Goal: Information Seeking & Learning: Learn about a topic

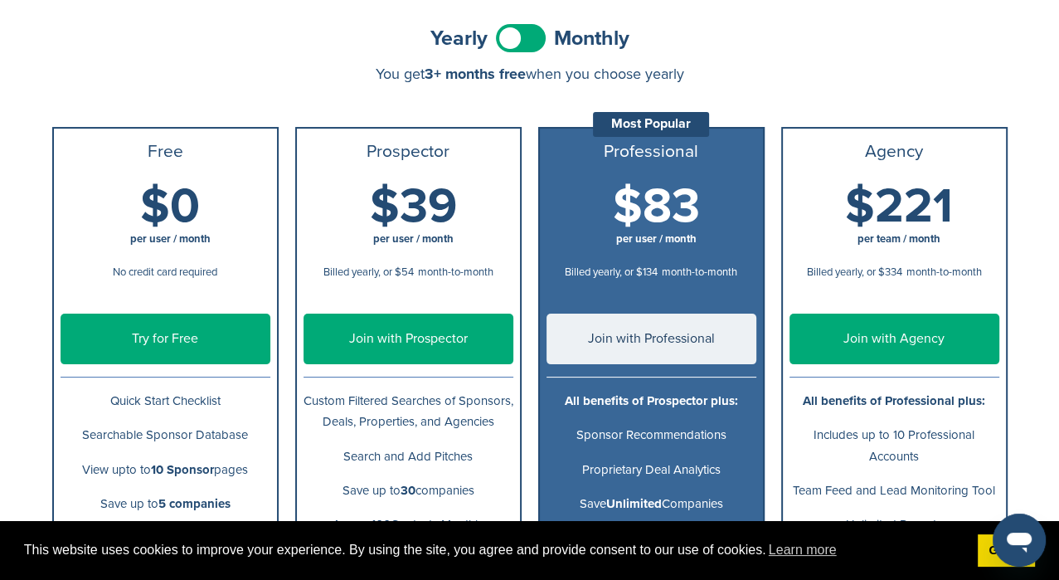
scroll to position [332, 0]
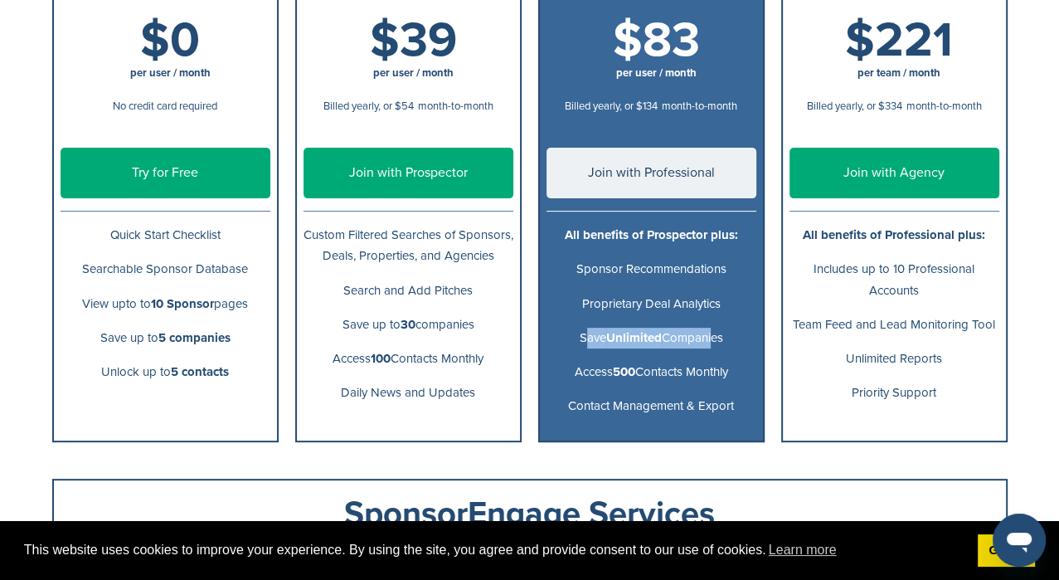
drag, startPoint x: 573, startPoint y: 338, endPoint x: 710, endPoint y: 340, distance: 136.9
click at [710, 340] on p "Save Unlimited Companies" at bounding box center [652, 338] width 210 height 21
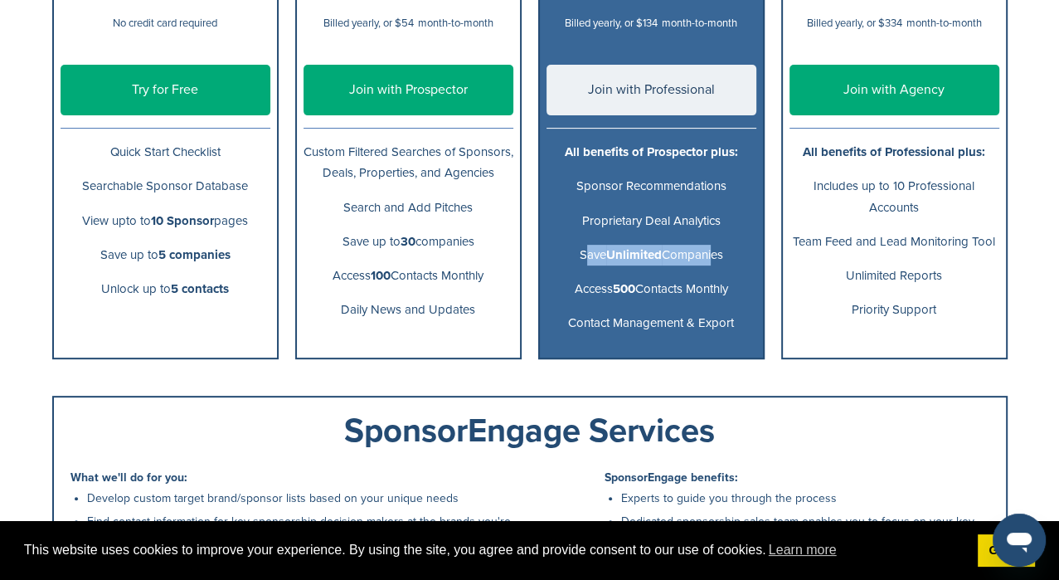
scroll to position [0, 0]
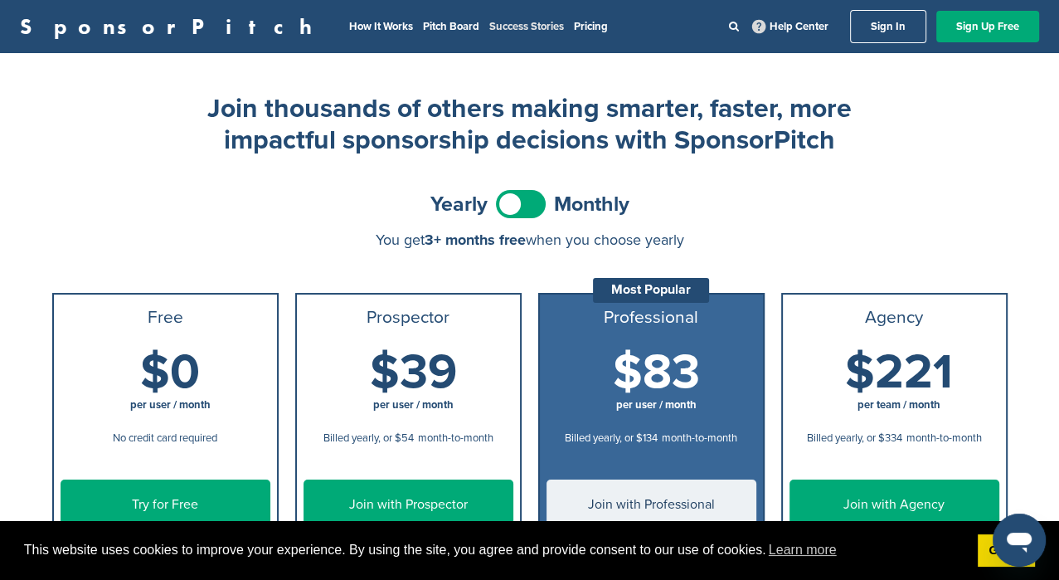
click at [489, 26] on link "Success Stories" at bounding box center [526, 26] width 75 height 13
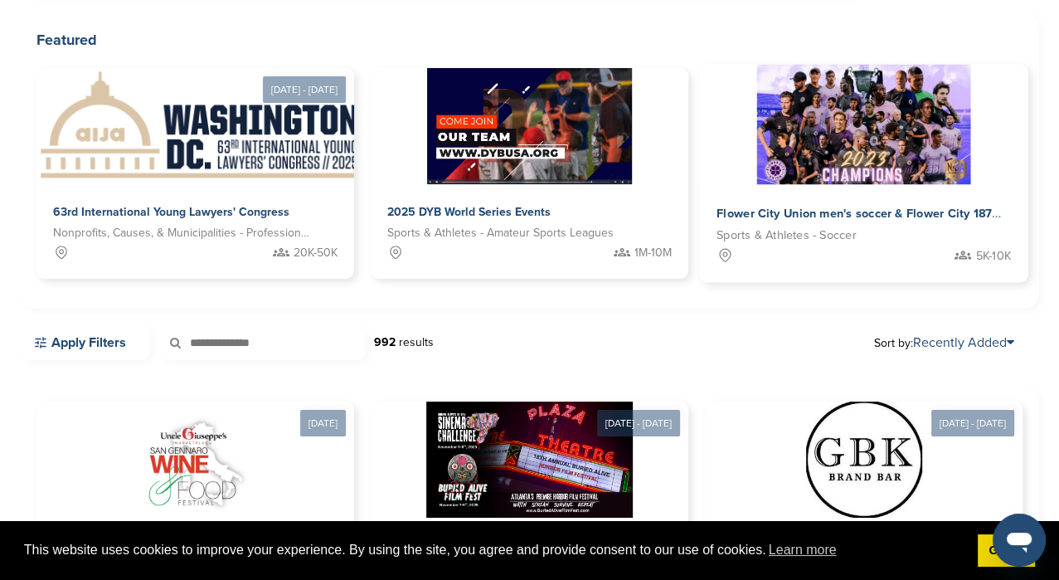
scroll to position [332, 0]
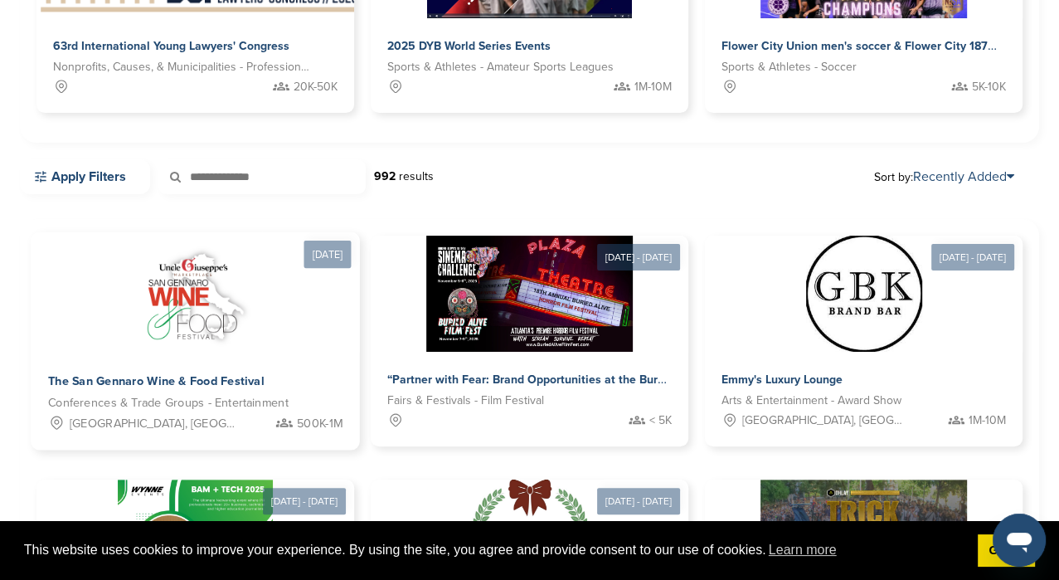
click at [200, 316] on img at bounding box center [195, 292] width 134 height 120
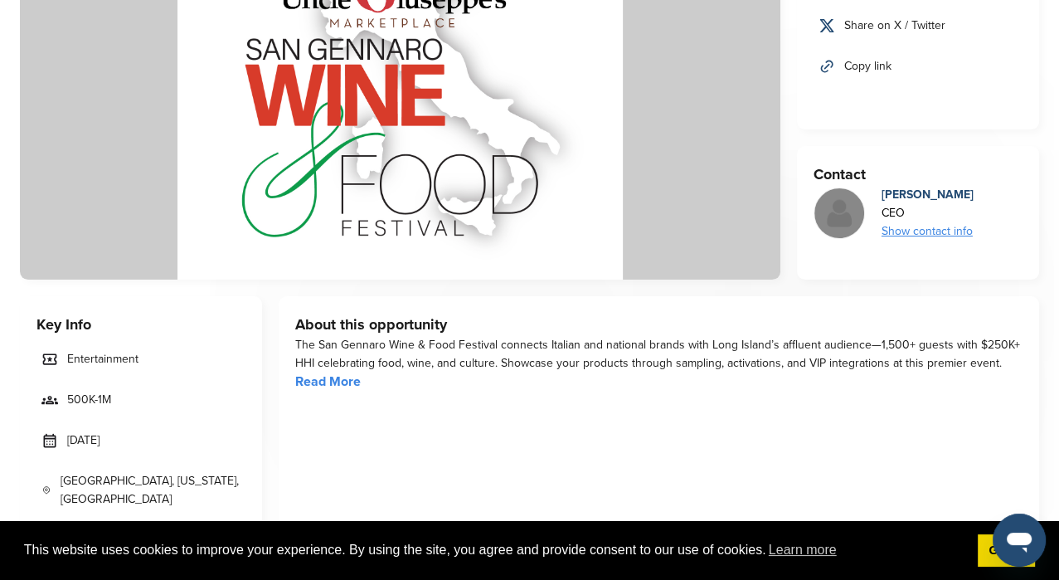
scroll to position [249, 0]
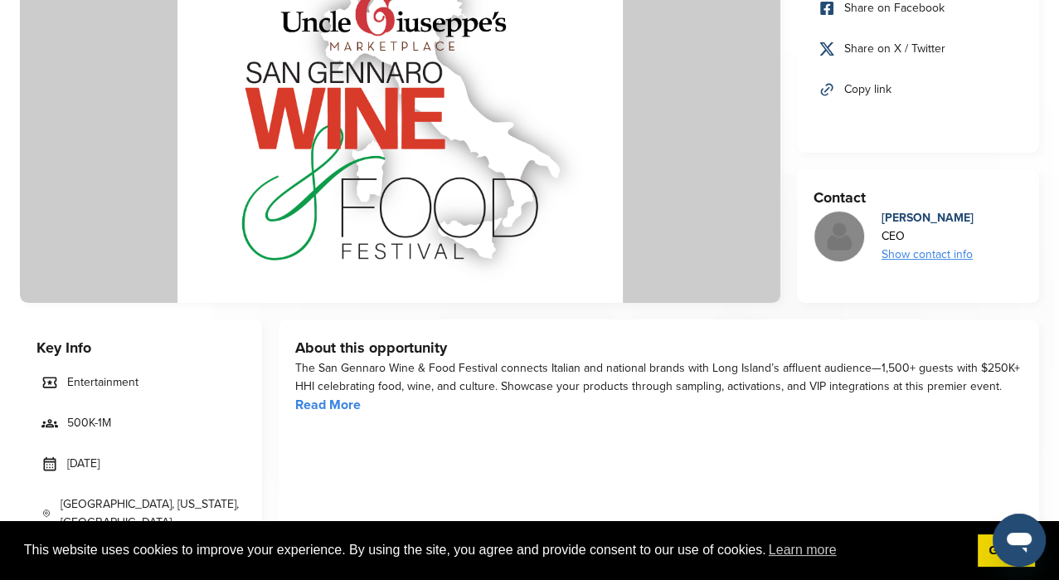
click at [319, 403] on link "Read More" at bounding box center [328, 404] width 66 height 17
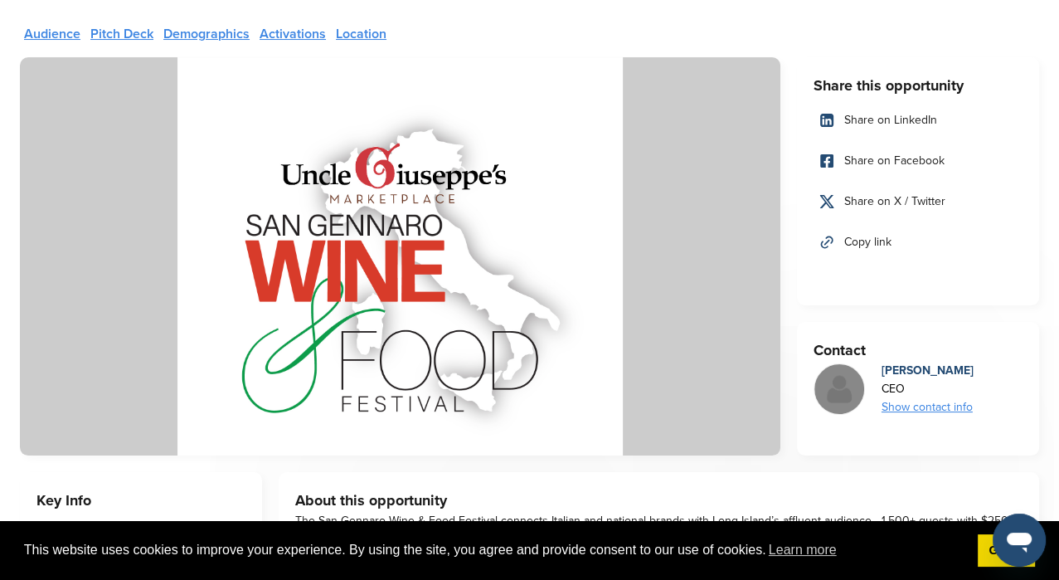
scroll to position [0, 0]
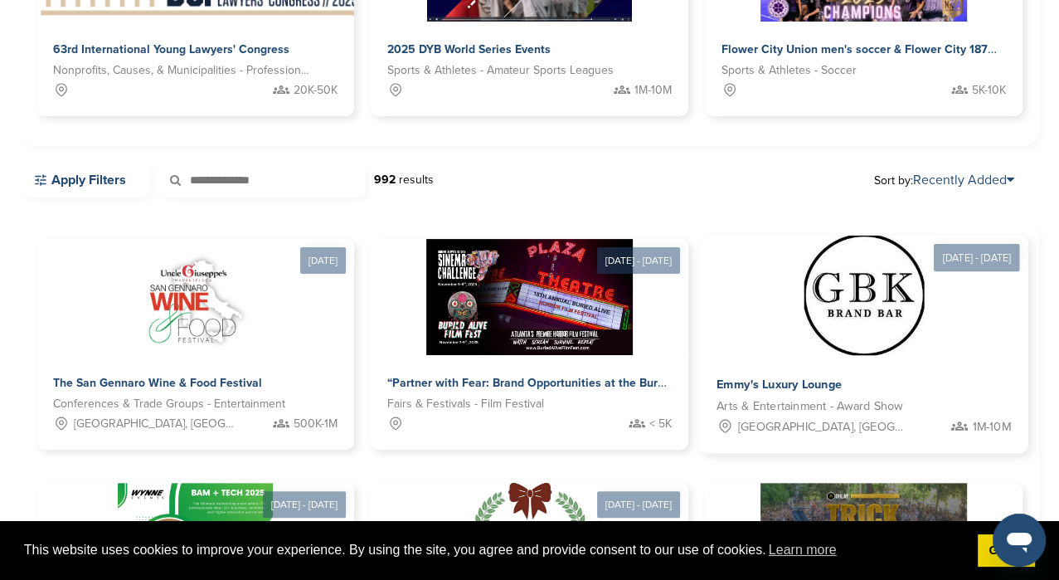
click at [882, 328] on img at bounding box center [864, 296] width 120 height 120
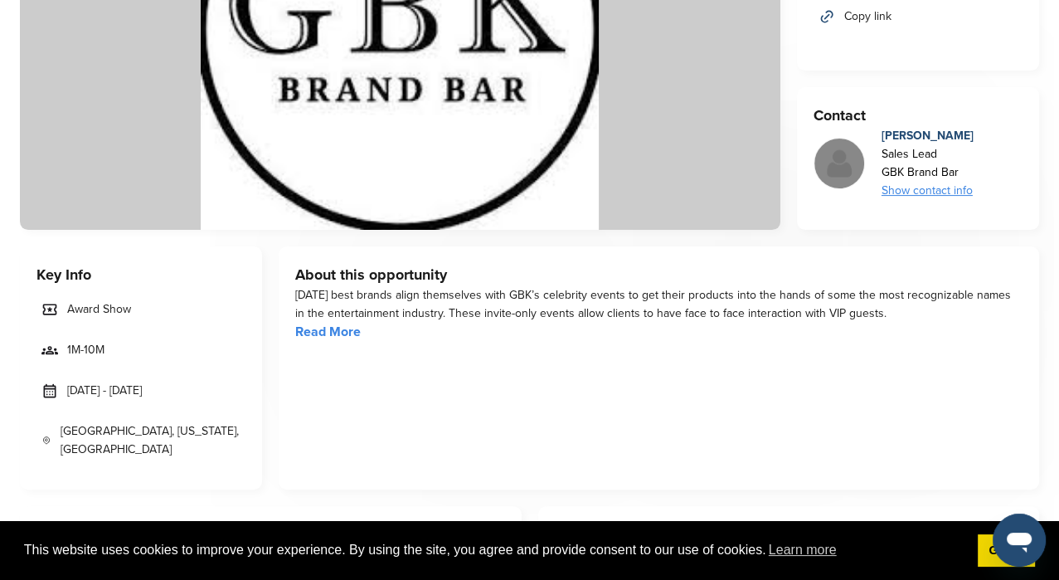
scroll to position [332, 0]
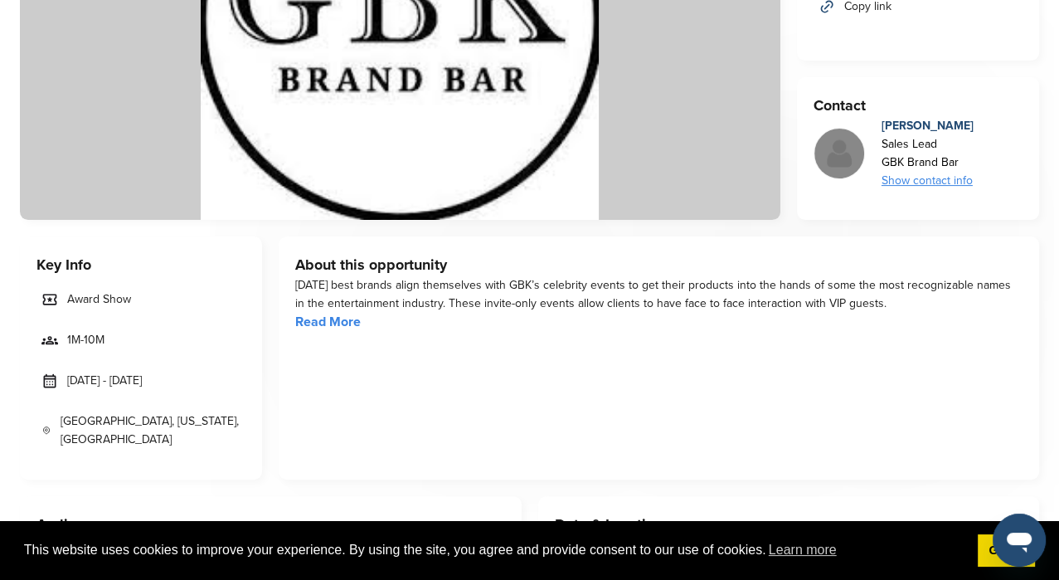
click at [344, 314] on link "Read More" at bounding box center [328, 322] width 66 height 17
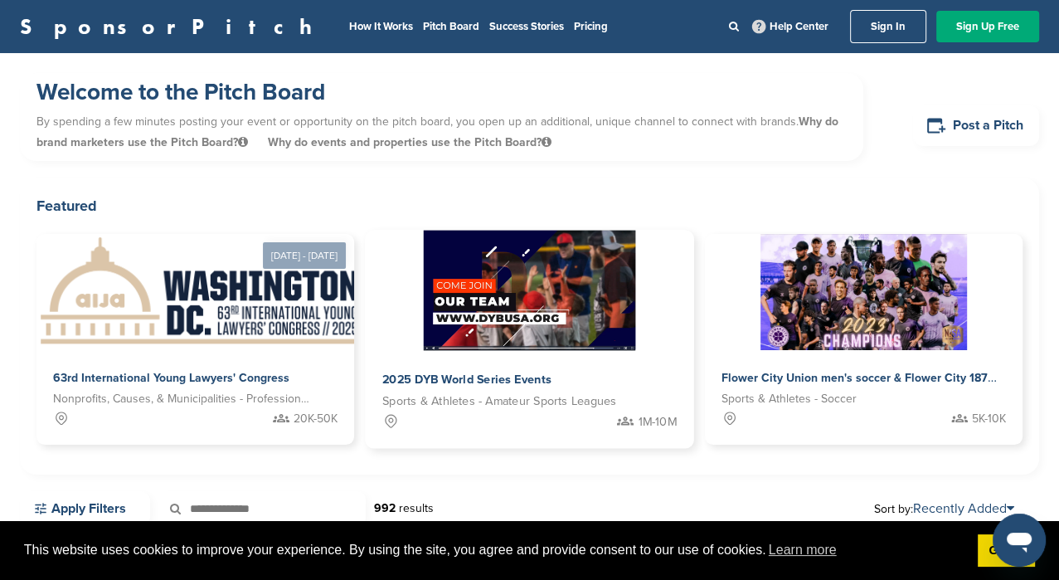
click at [521, 375] on span "2025 DYB World Series Events" at bounding box center [466, 379] width 169 height 15
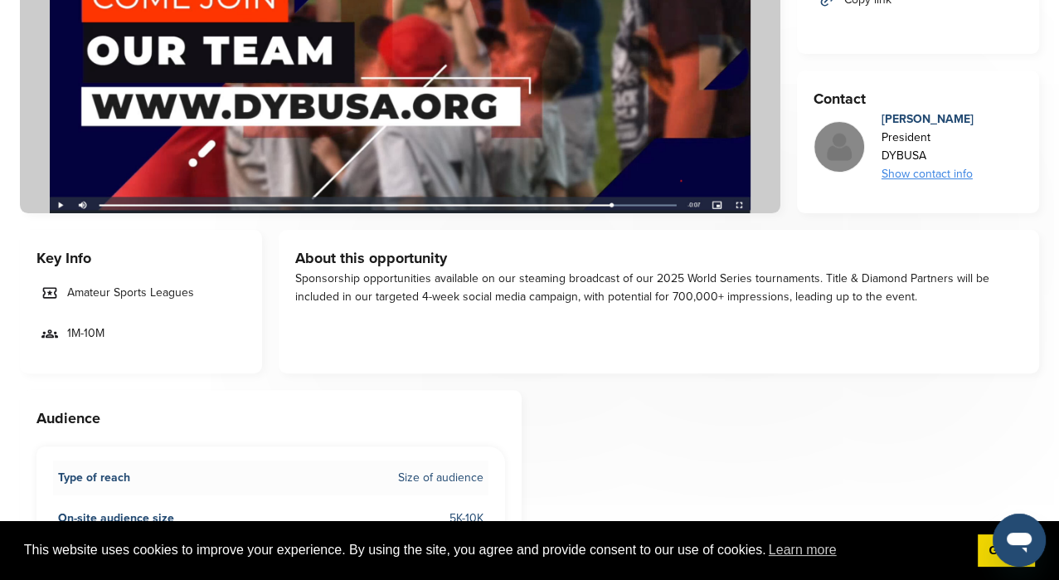
scroll to position [415, 0]
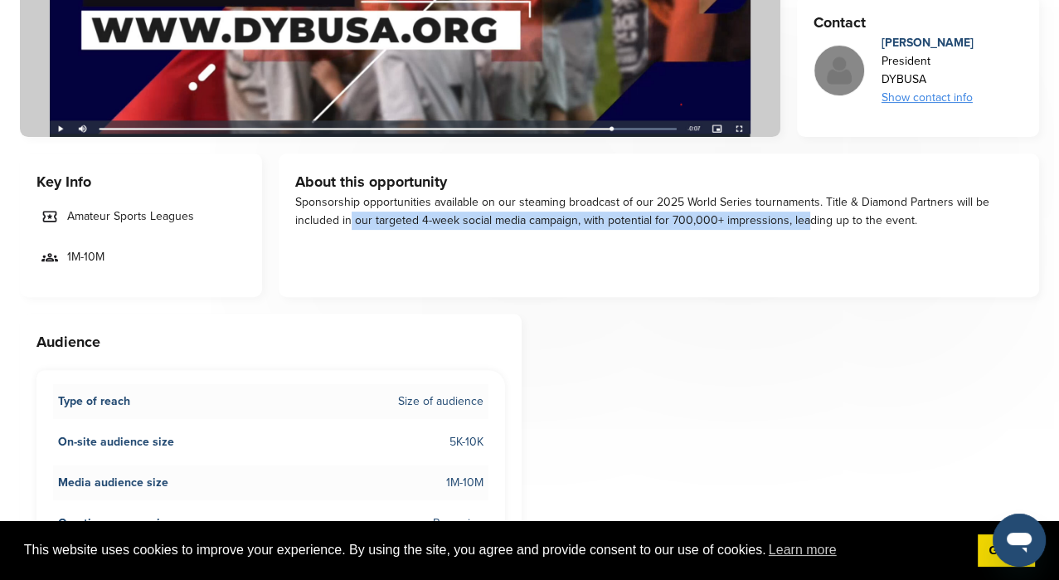
drag, startPoint x: 345, startPoint y: 219, endPoint x: 796, endPoint y: 249, distance: 452.2
click at [796, 249] on div "About this opportunity Sponsorship opportunities available on our steaming broa…" at bounding box center [659, 225] width 761 height 144
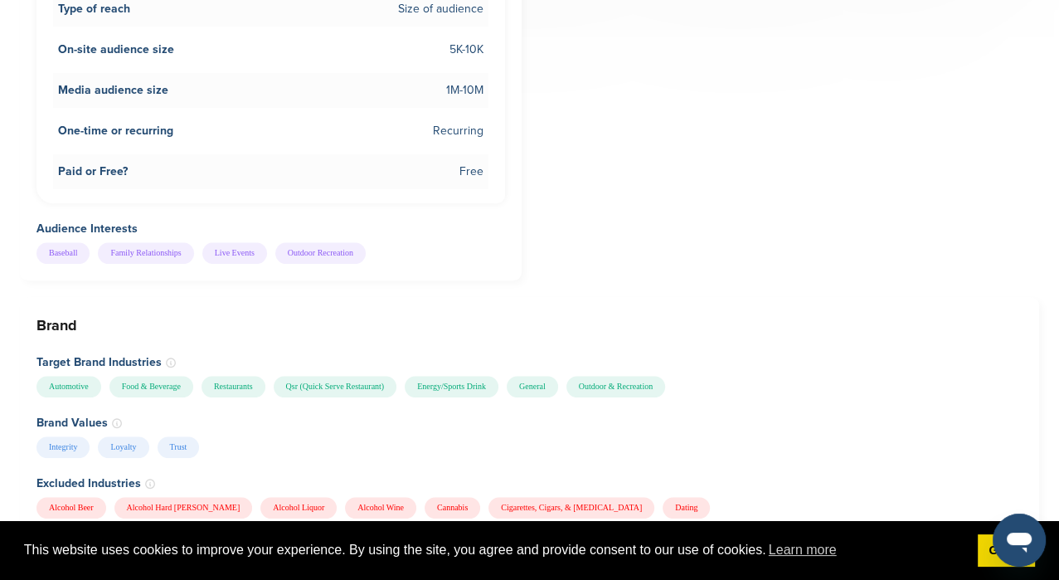
scroll to position [912, 0]
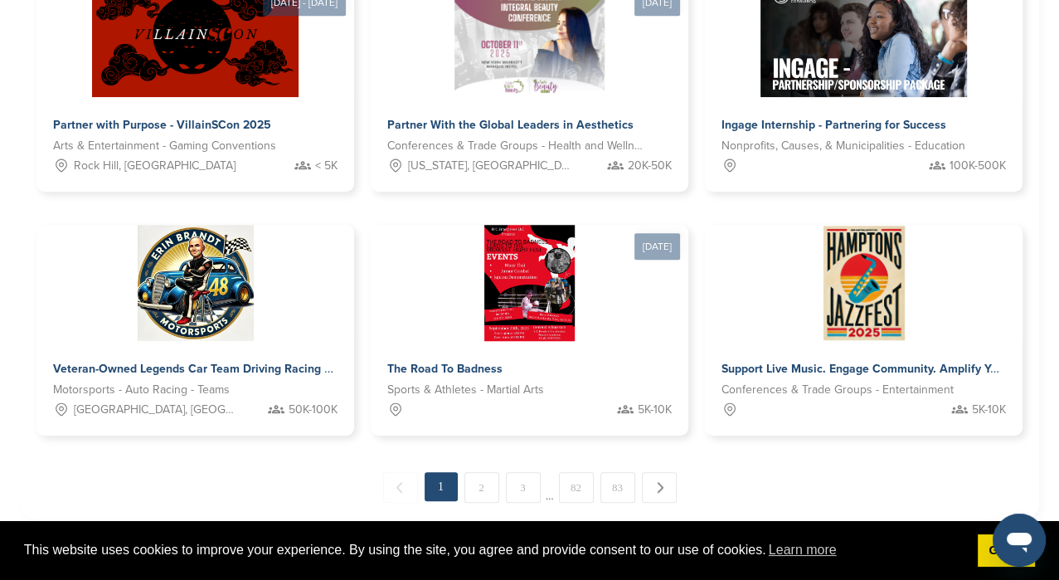
scroll to position [1078, 0]
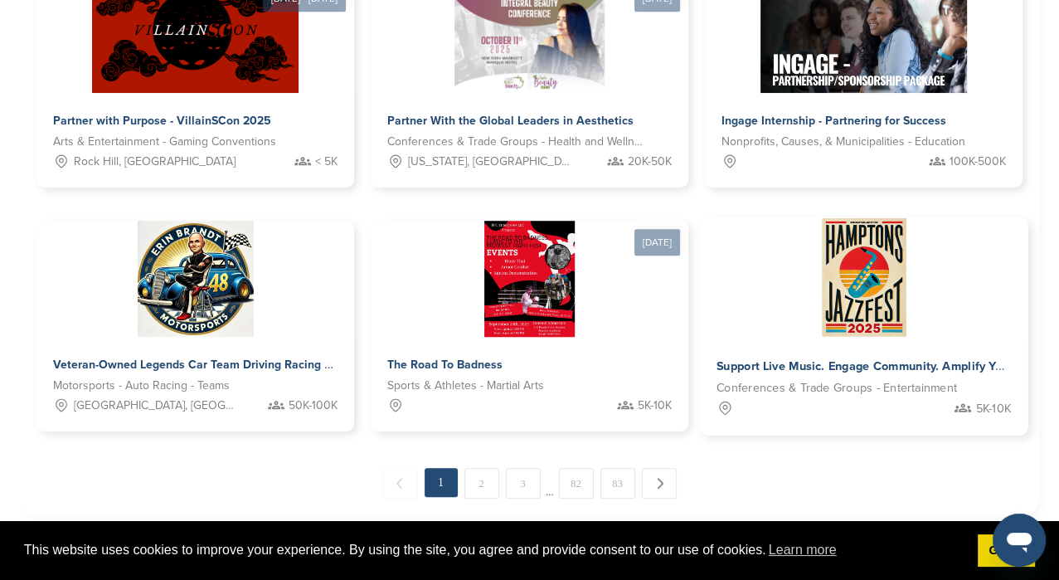
click at [907, 368] on span "Support Live Music. Engage Community. Amplify Your Brand" at bounding box center [883, 366] width 333 height 15
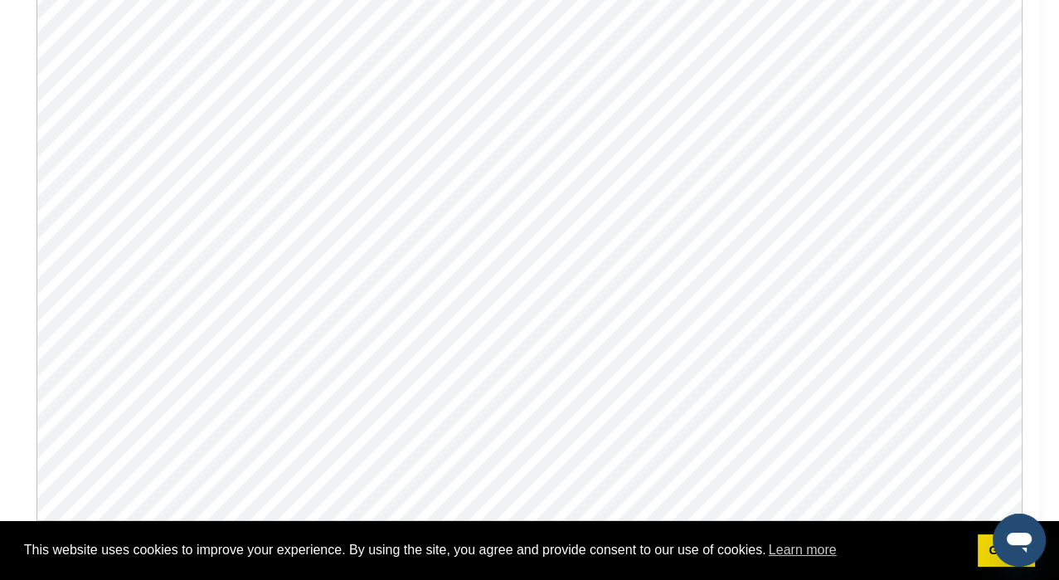
scroll to position [1493, 0]
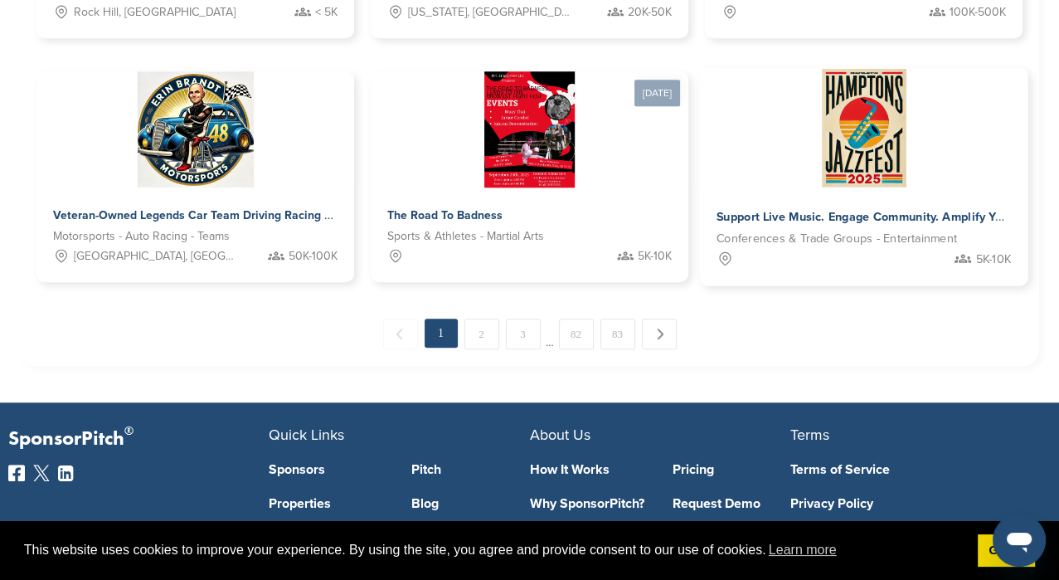
scroll to position [1237, 0]
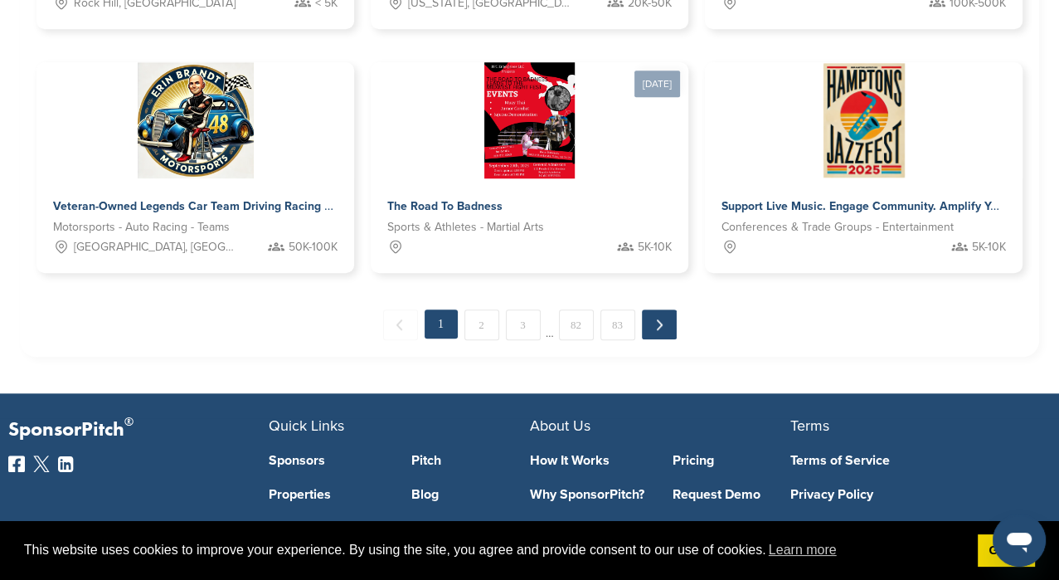
click at [656, 321] on link "Next →" at bounding box center [659, 324] width 35 height 30
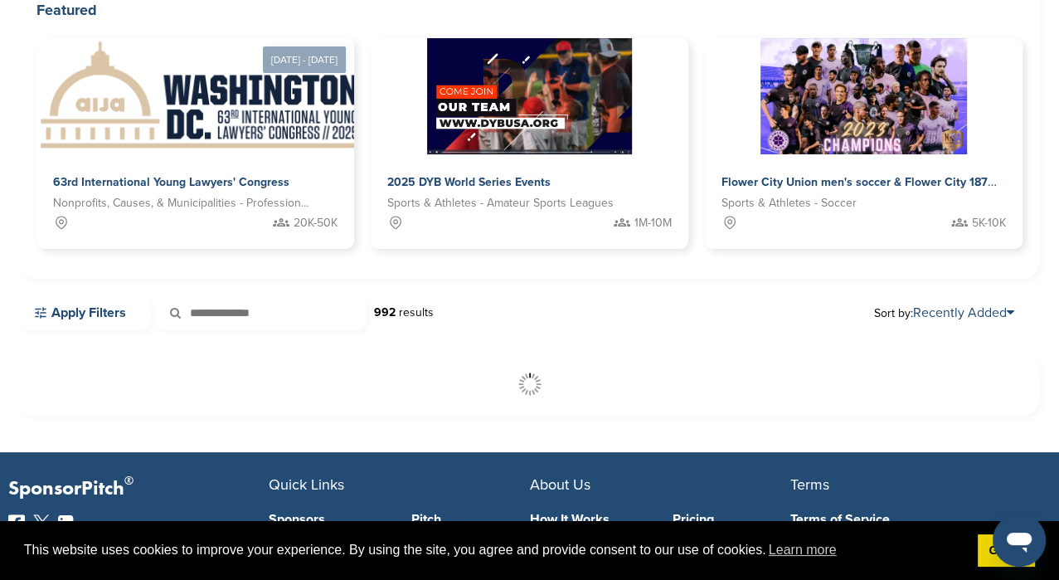
scroll to position [249, 0]
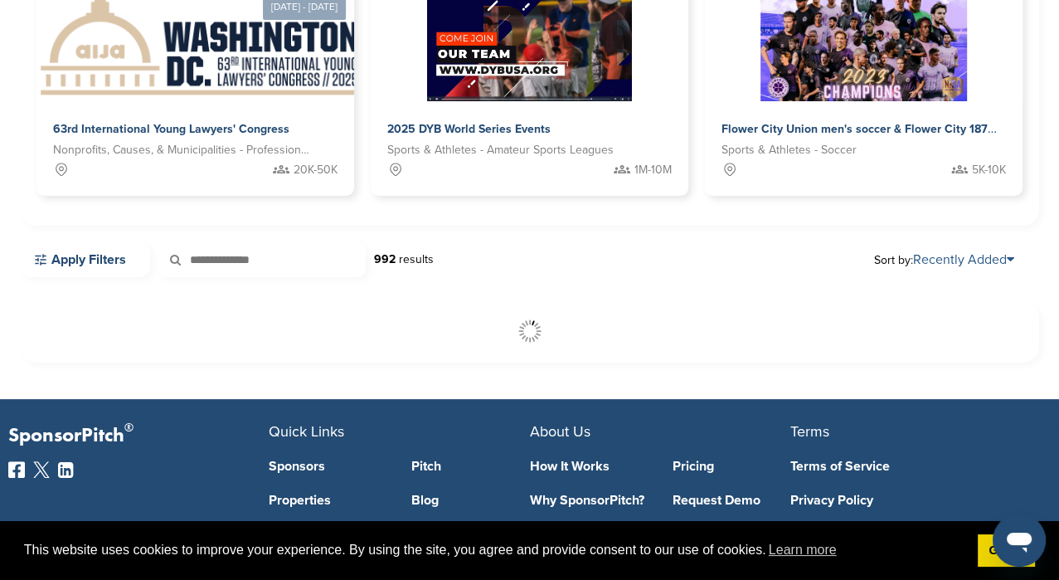
click at [1009, 261] on icon at bounding box center [1010, 259] width 7 height 13
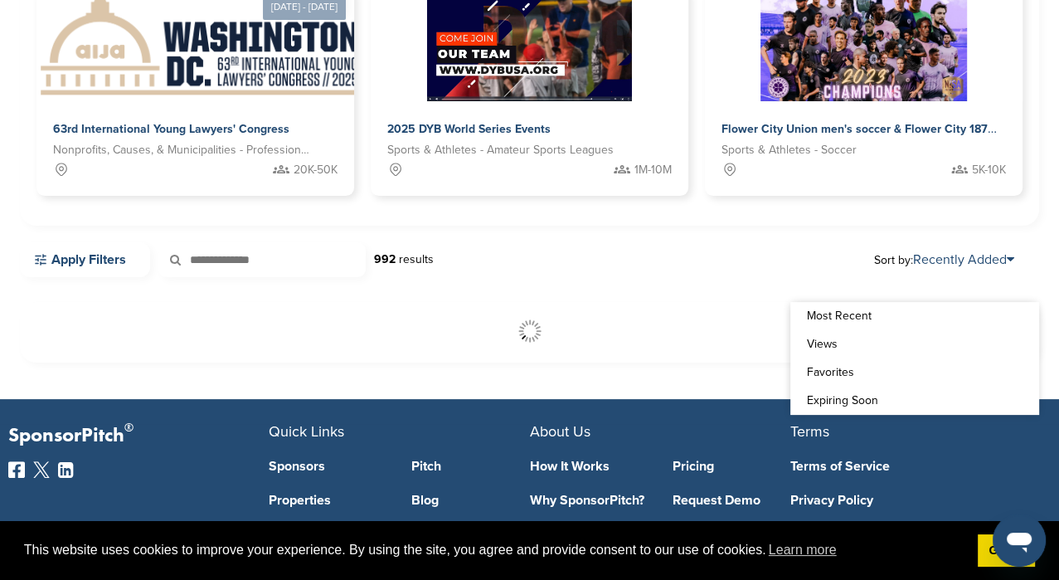
click at [226, 342] on div at bounding box center [529, 332] width 986 height 27
click at [92, 261] on link "Apply Filters" at bounding box center [85, 259] width 130 height 35
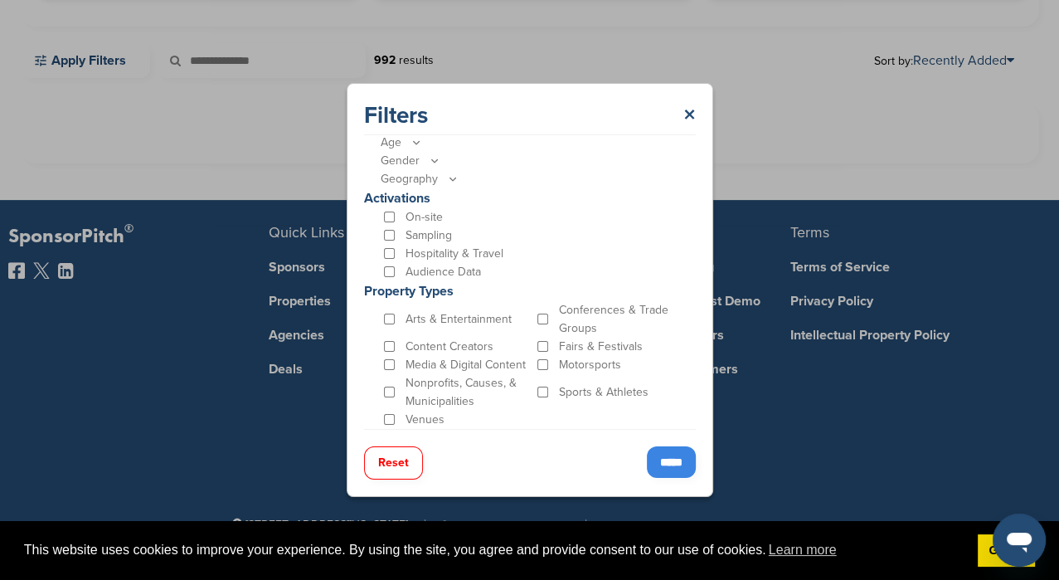
scroll to position [449, 0]
click at [662, 460] on input "*****" at bounding box center [671, 462] width 49 height 32
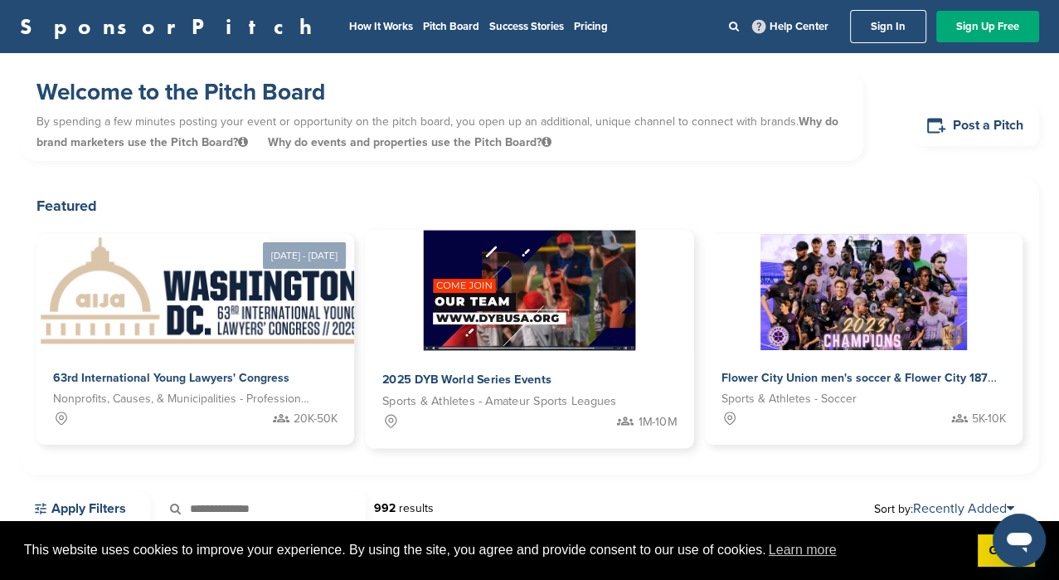
scroll to position [249, 0]
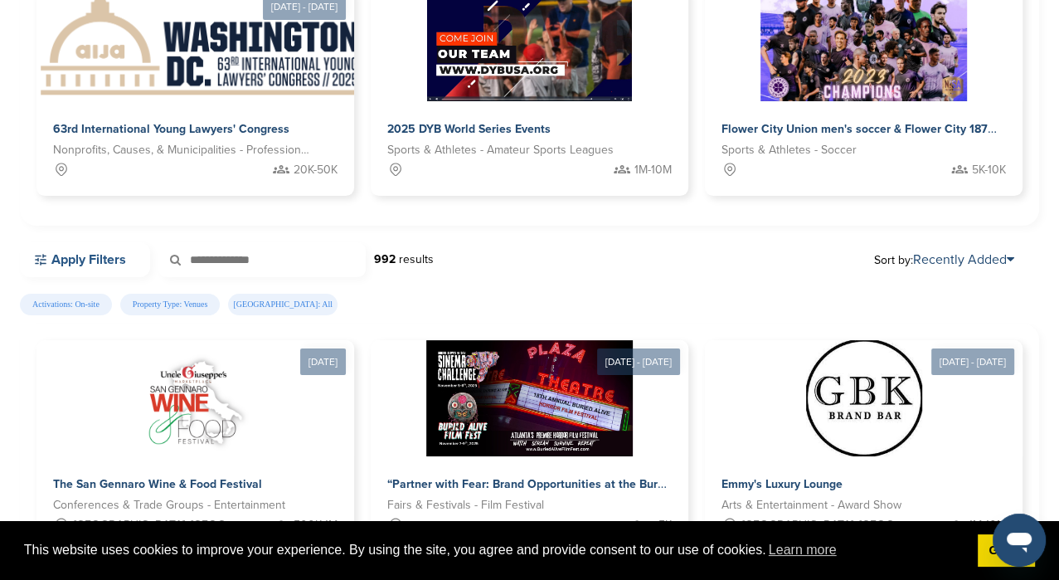
click at [115, 259] on link "Apply Filters" at bounding box center [85, 259] width 130 height 35
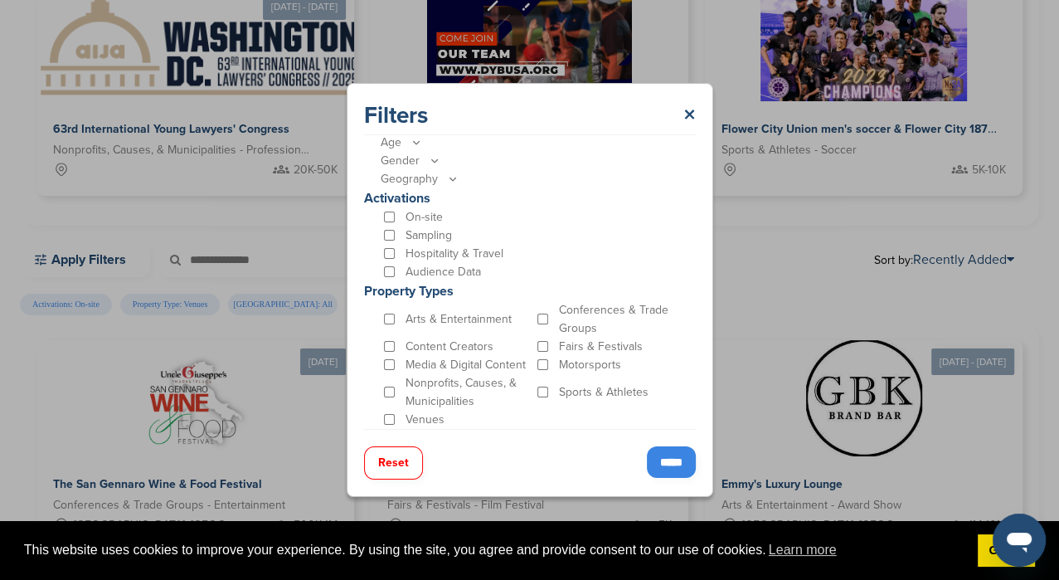
click at [664, 457] on input "*****" at bounding box center [671, 462] width 49 height 32
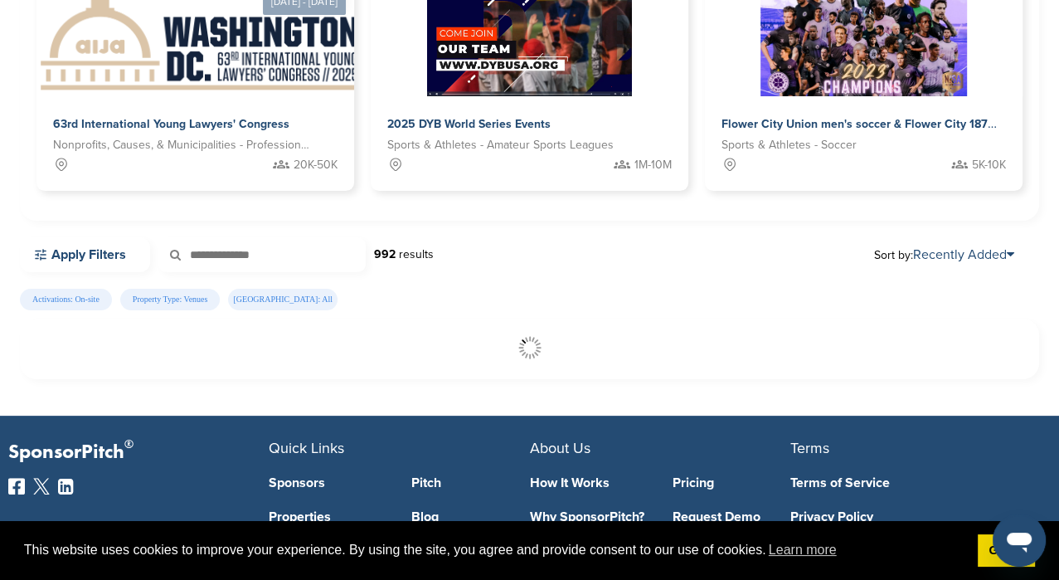
scroll to position [332, 0]
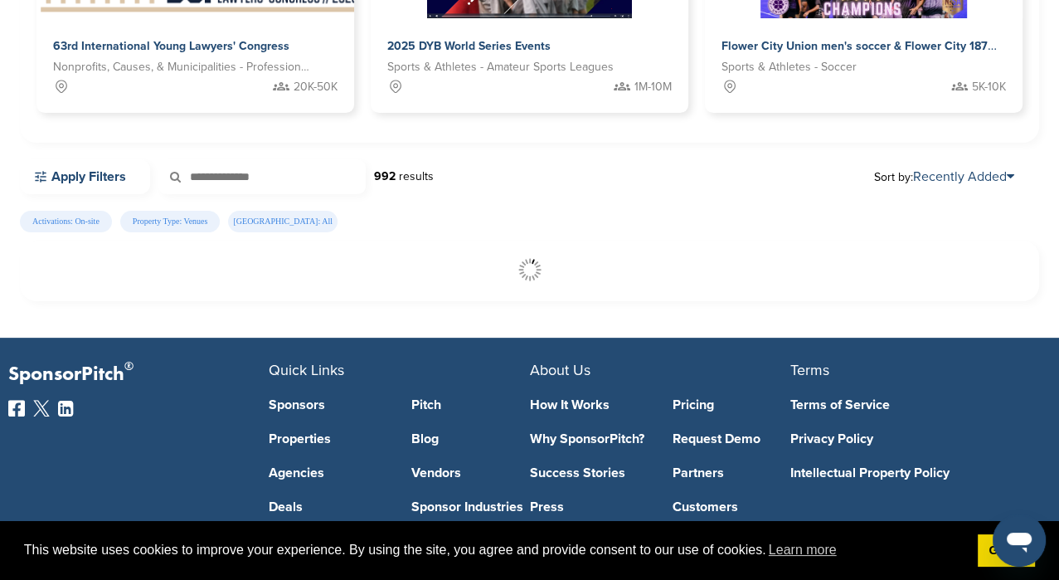
click at [239, 174] on input "text" at bounding box center [261, 176] width 207 height 35
click at [780, 262] on div at bounding box center [529, 270] width 986 height 27
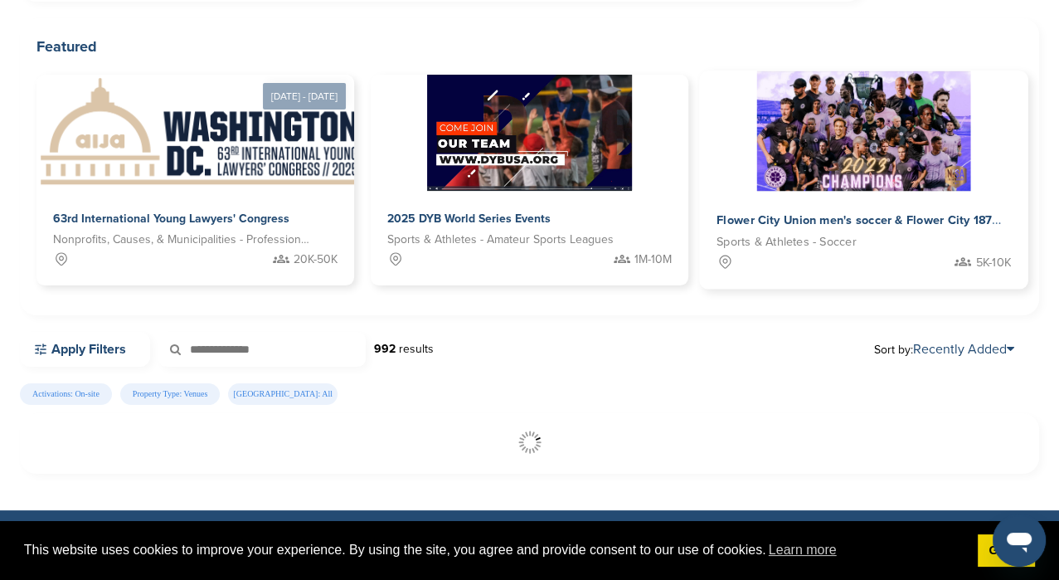
scroll to position [139, 0]
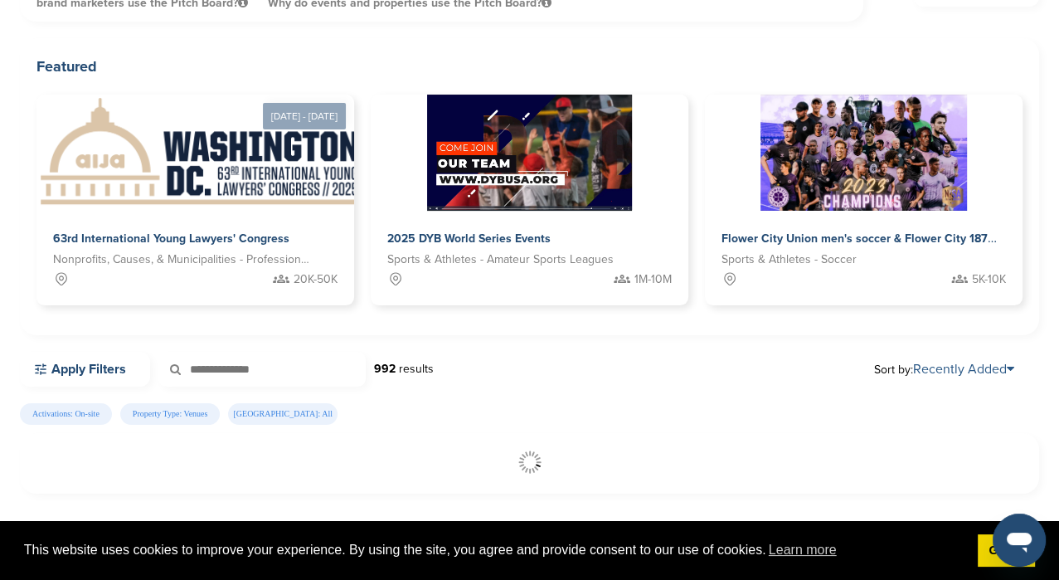
click at [946, 373] on link "Recently Added" at bounding box center [963, 369] width 101 height 17
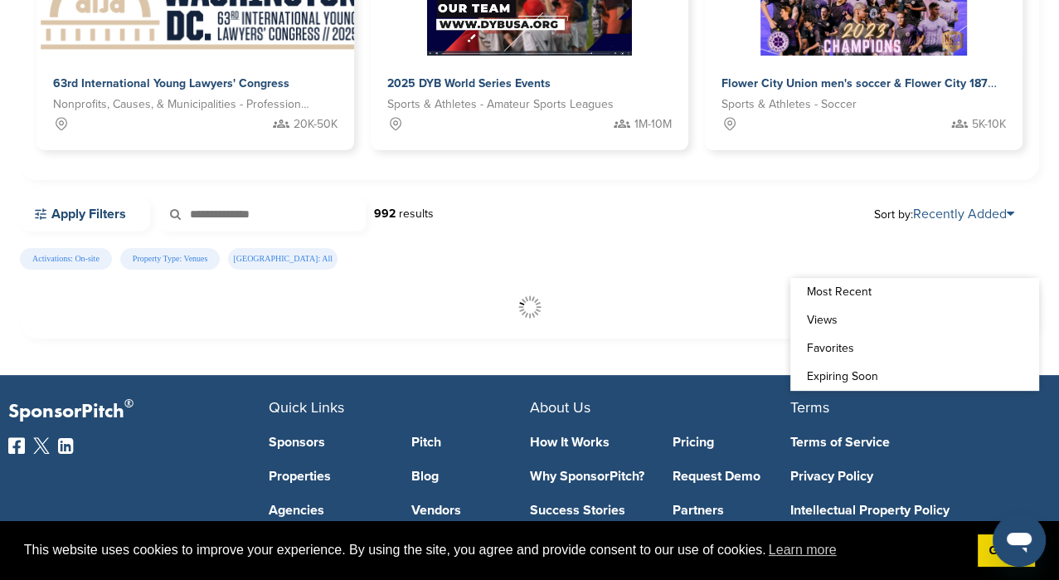
scroll to position [305, 0]
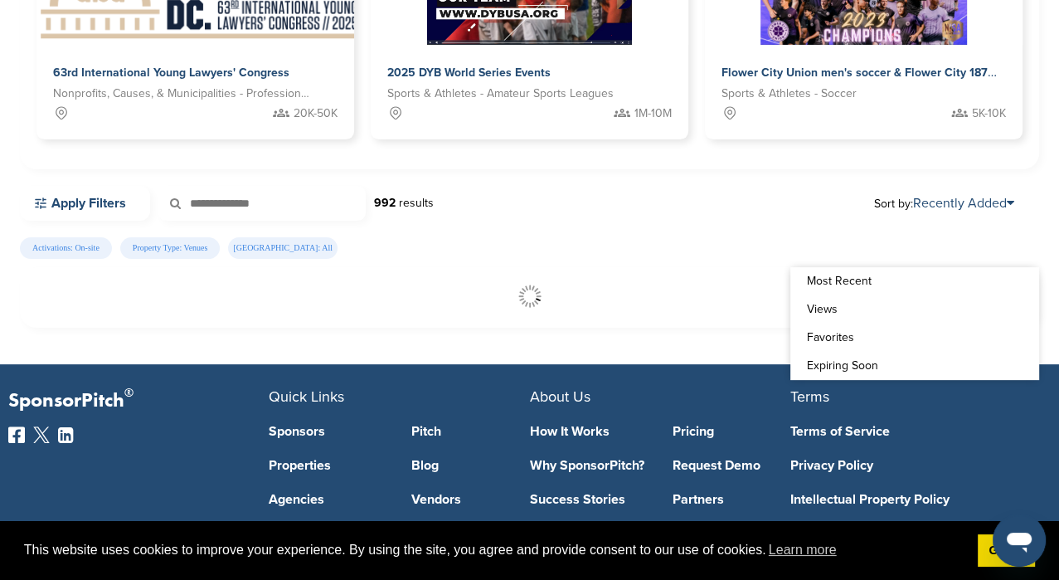
click at [702, 289] on div at bounding box center [529, 297] width 986 height 27
click at [265, 246] on span "[GEOGRAPHIC_DATA]: All" at bounding box center [282, 248] width 109 height 22
click at [106, 197] on link "Apply Filters" at bounding box center [85, 203] width 130 height 35
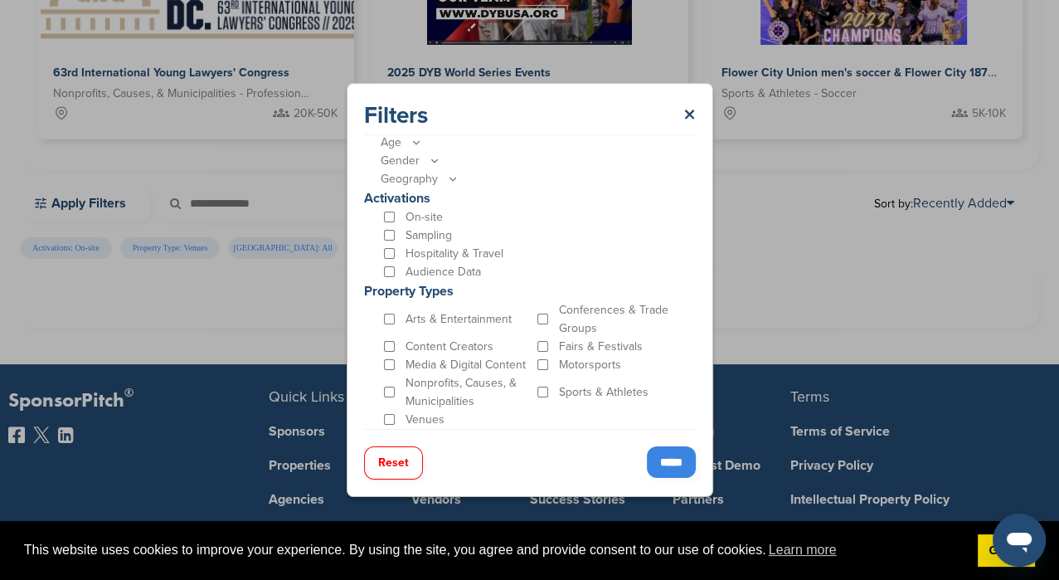
click at [667, 461] on input "*****" at bounding box center [671, 462] width 49 height 32
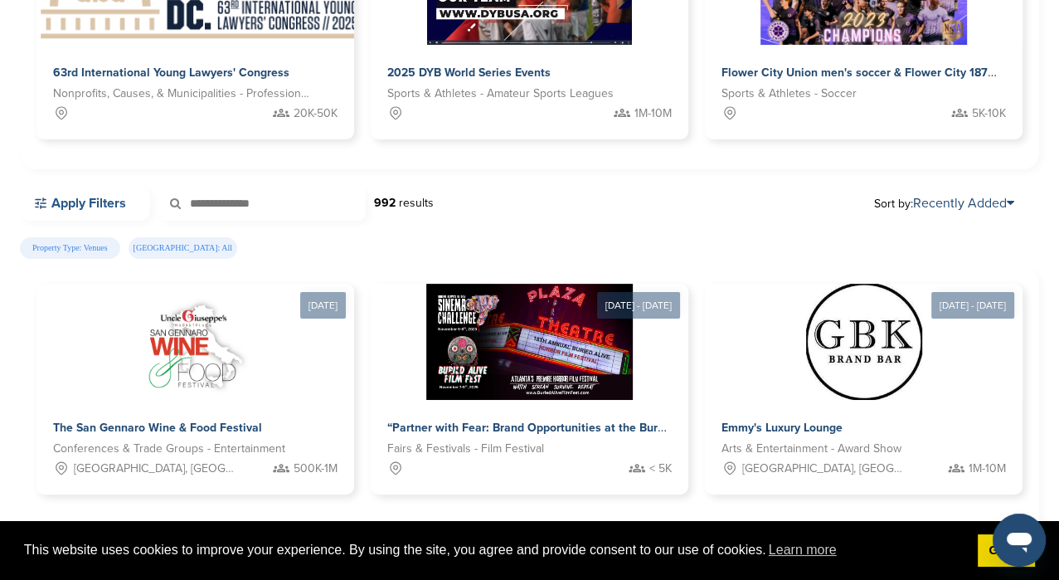
click at [75, 202] on link "Apply Filters" at bounding box center [85, 203] width 130 height 35
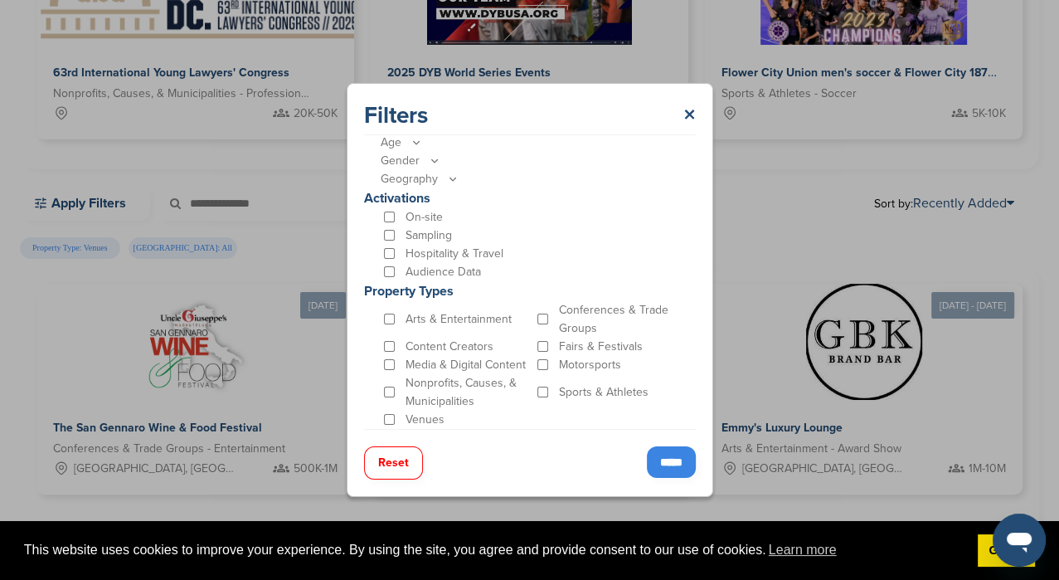
click at [668, 457] on input "*****" at bounding box center [671, 462] width 49 height 32
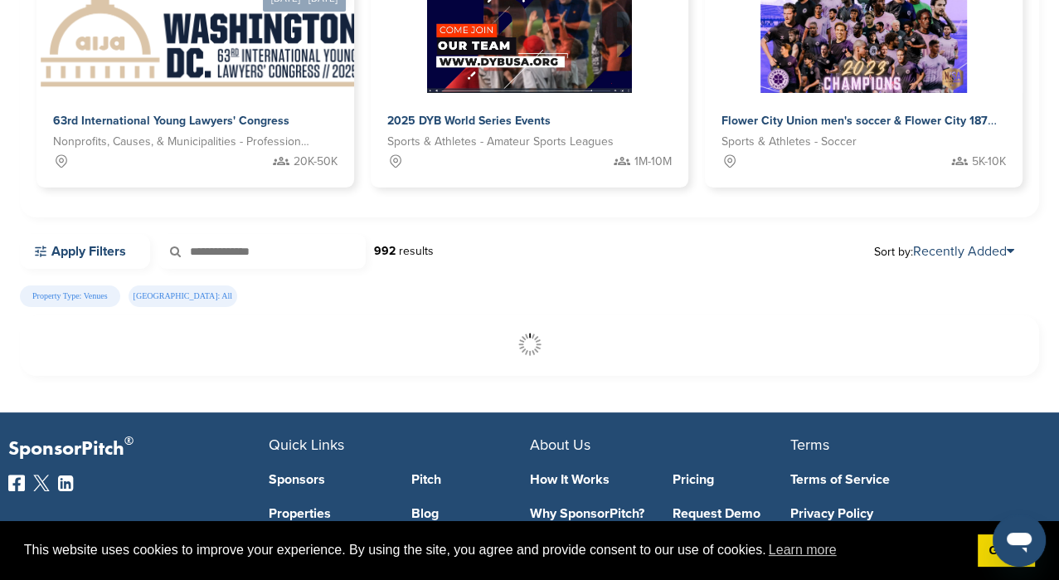
scroll to position [249, 0]
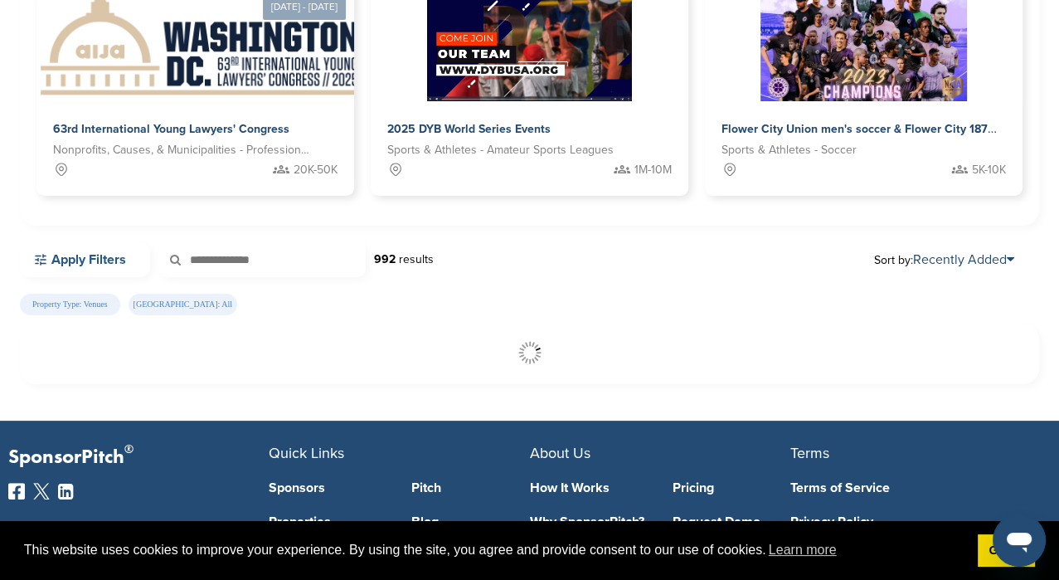
click at [95, 258] on link "Apply Filters" at bounding box center [85, 259] width 130 height 35
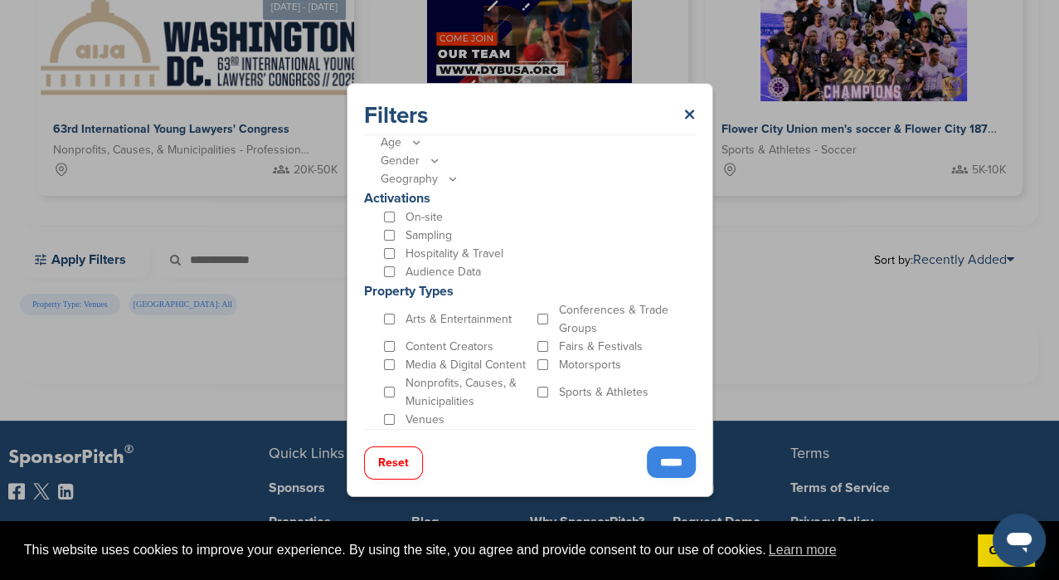
click at [382, 421] on div "Venues" at bounding box center [457, 420] width 153 height 18
click at [383, 460] on button "Reset" at bounding box center [393, 462] width 59 height 33
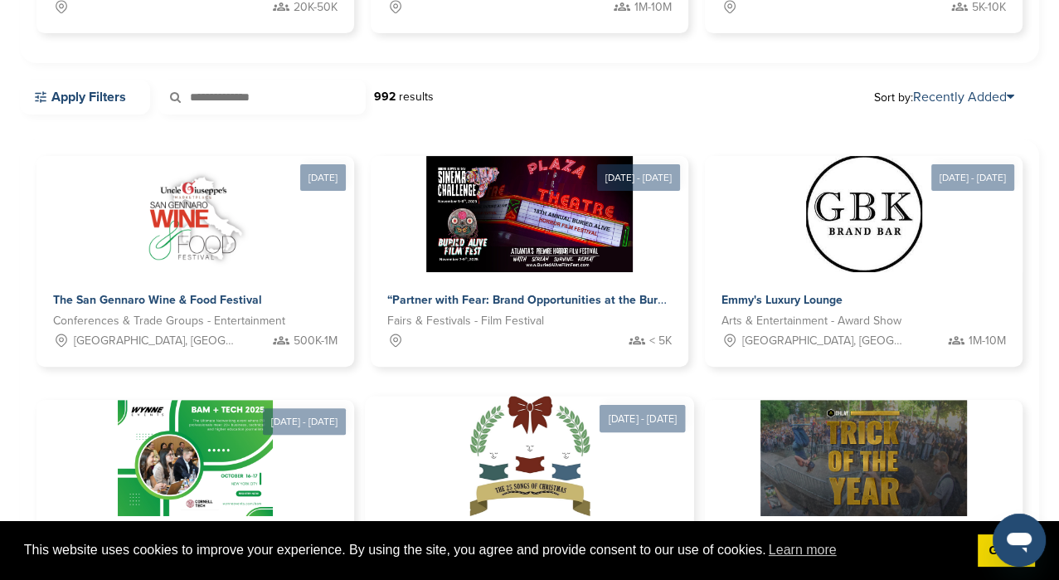
scroll to position [241, 0]
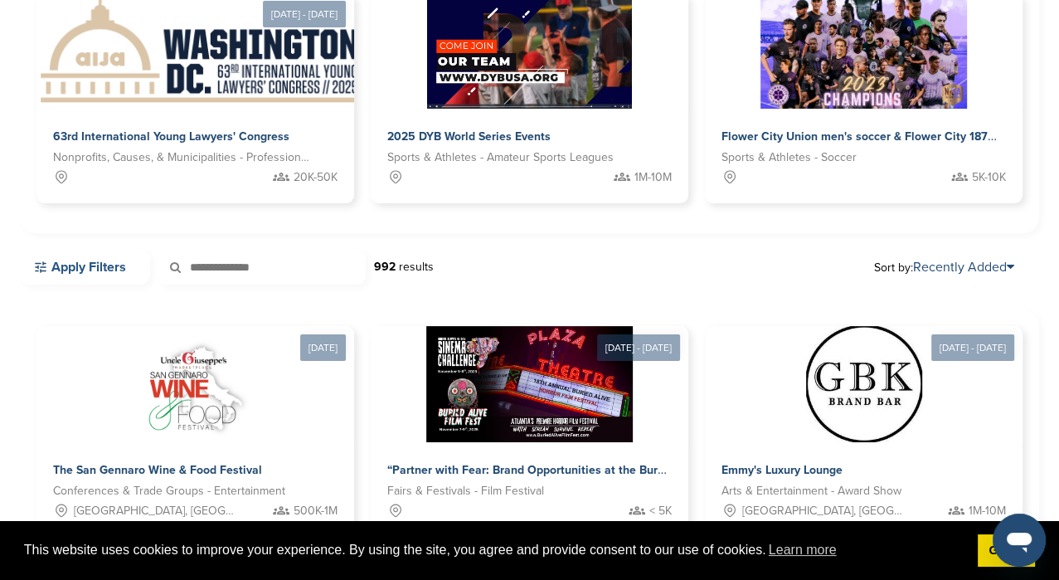
click at [85, 265] on link "Apply Filters" at bounding box center [85, 267] width 130 height 35
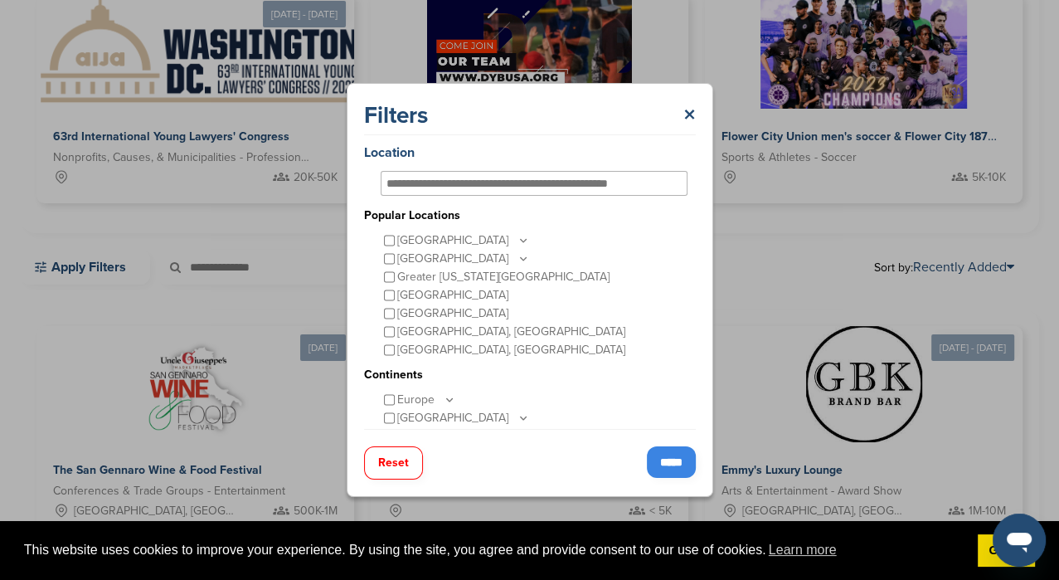
scroll to position [0, 0]
click at [666, 464] on input "*****" at bounding box center [671, 462] width 49 height 32
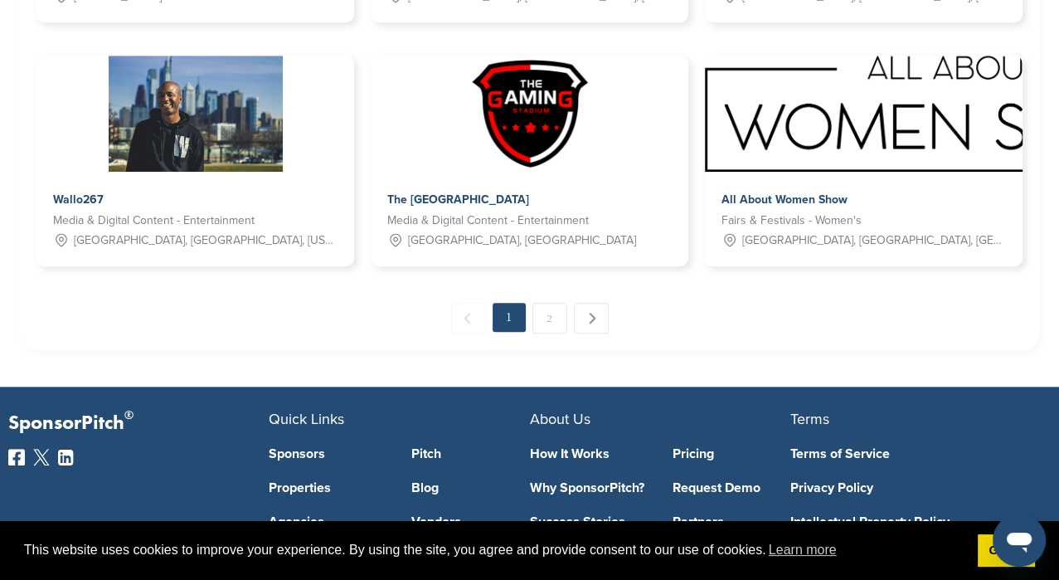
scroll to position [1237, 0]
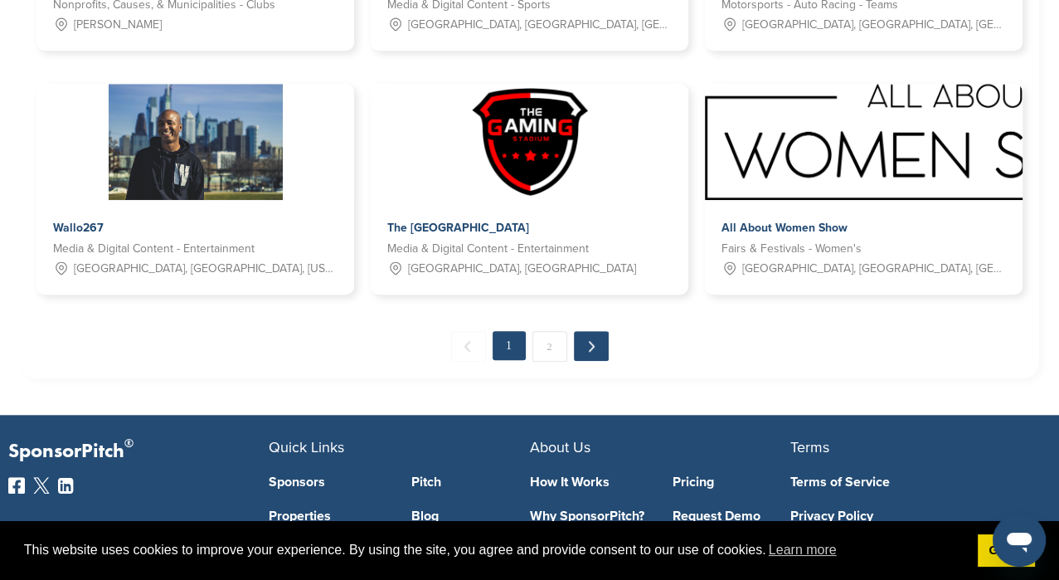
click at [591, 347] on link "Next →" at bounding box center [591, 346] width 35 height 30
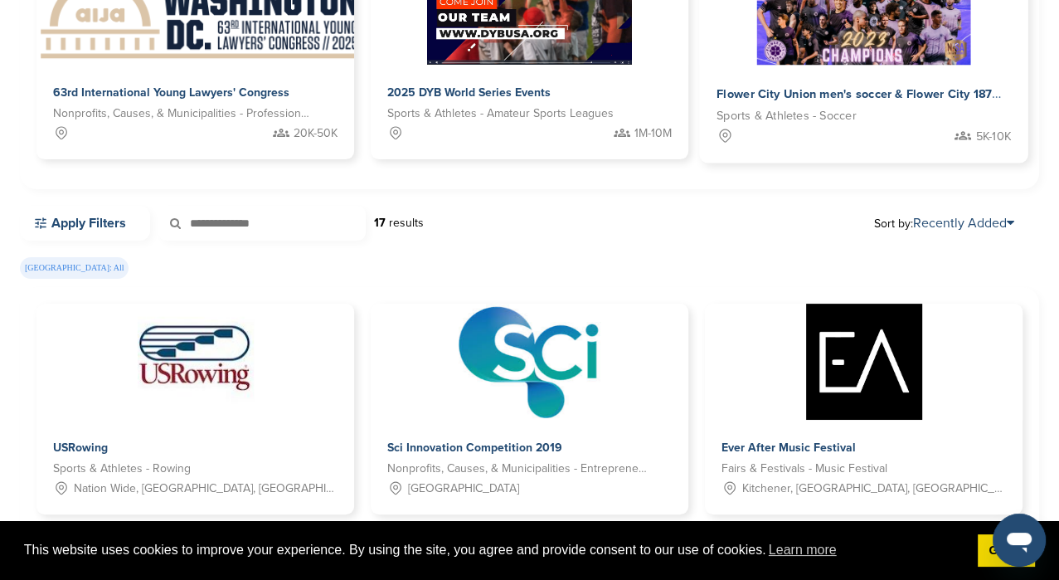
scroll to position [305, 0]
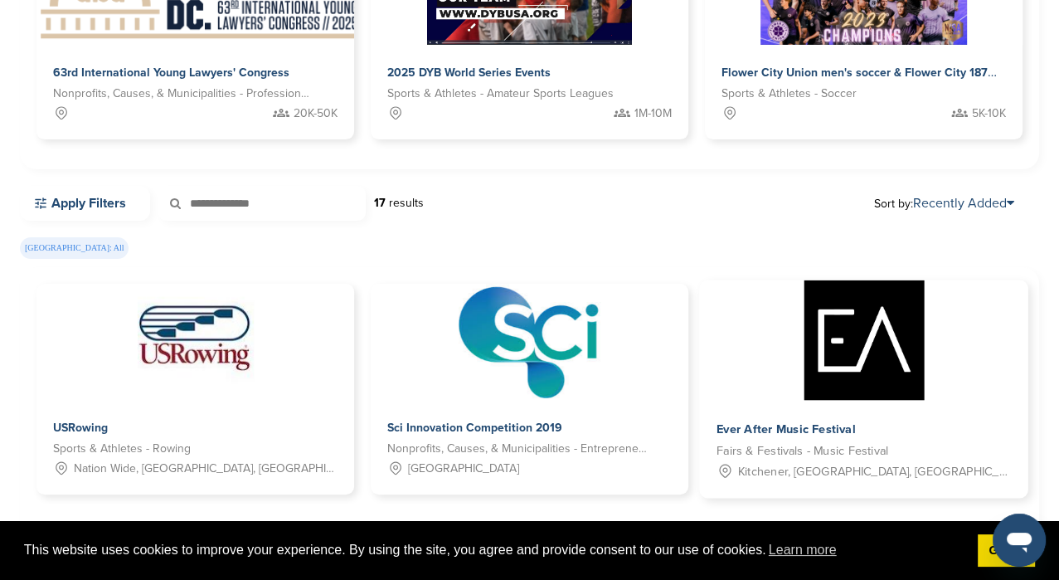
click at [860, 370] on img at bounding box center [864, 340] width 120 height 120
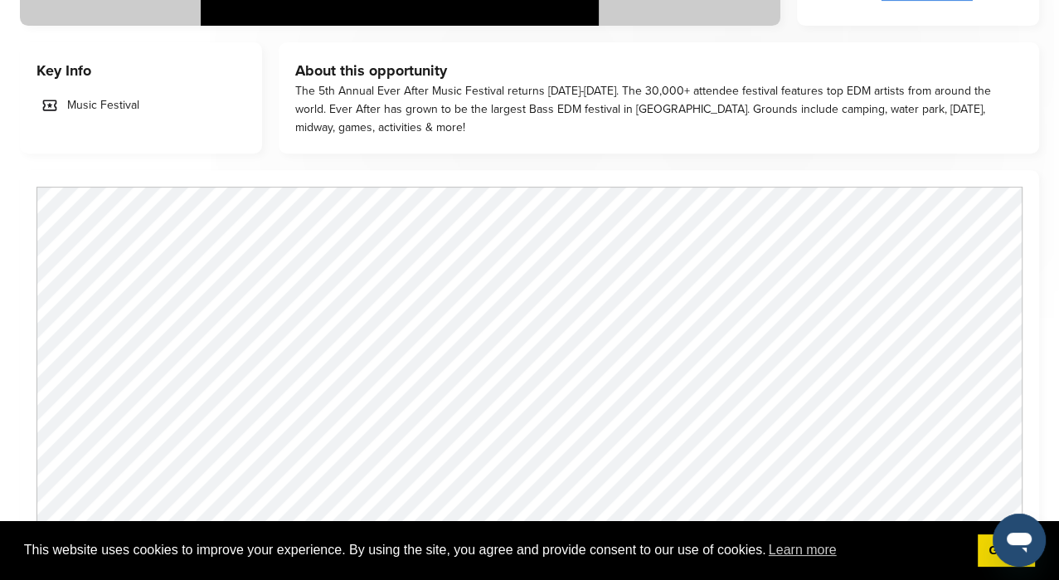
scroll to position [581, 0]
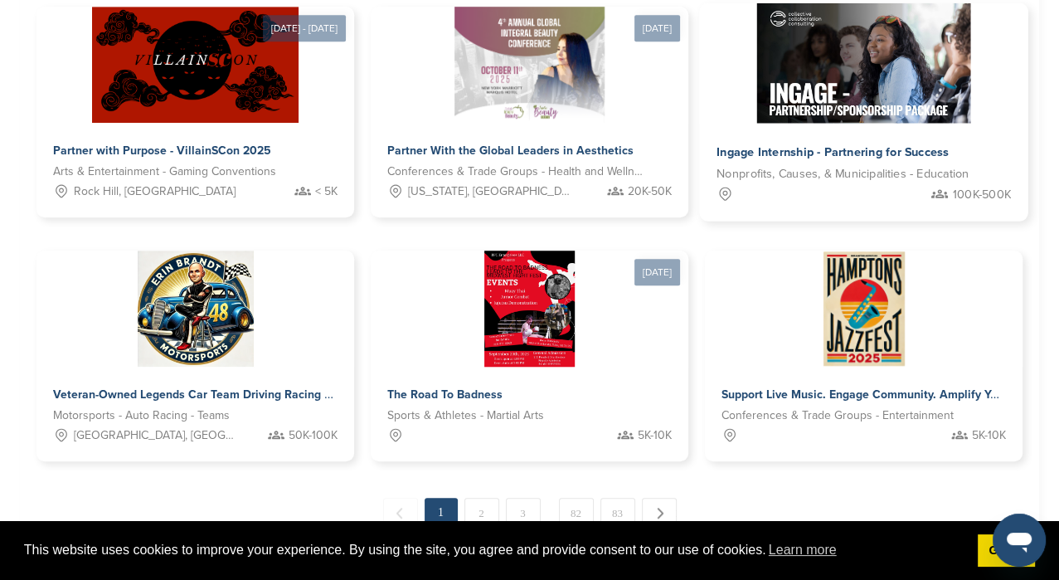
scroll to position [1052, 0]
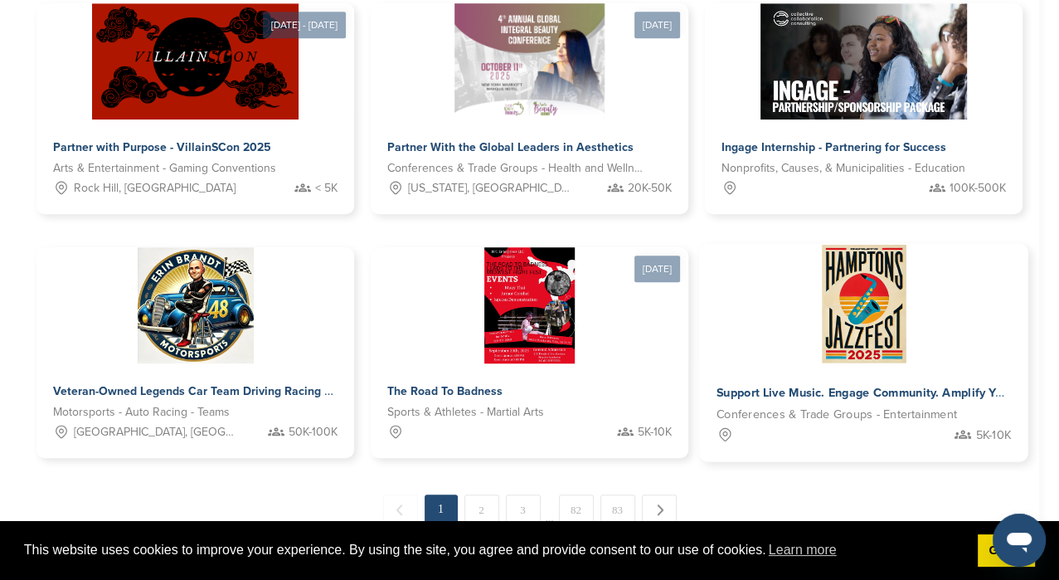
click at [836, 344] on img at bounding box center [864, 304] width 90 height 120
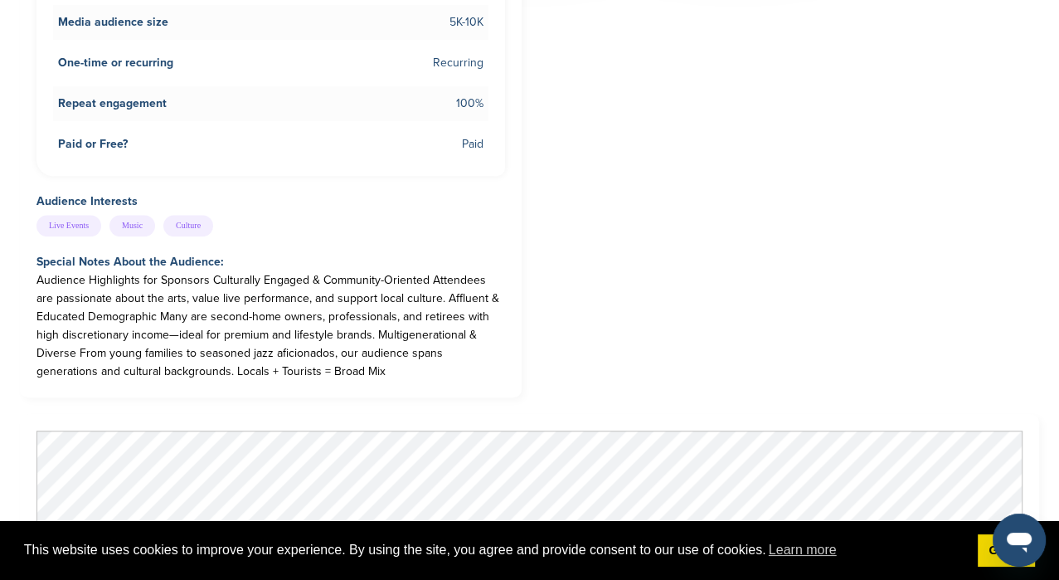
scroll to position [912, 0]
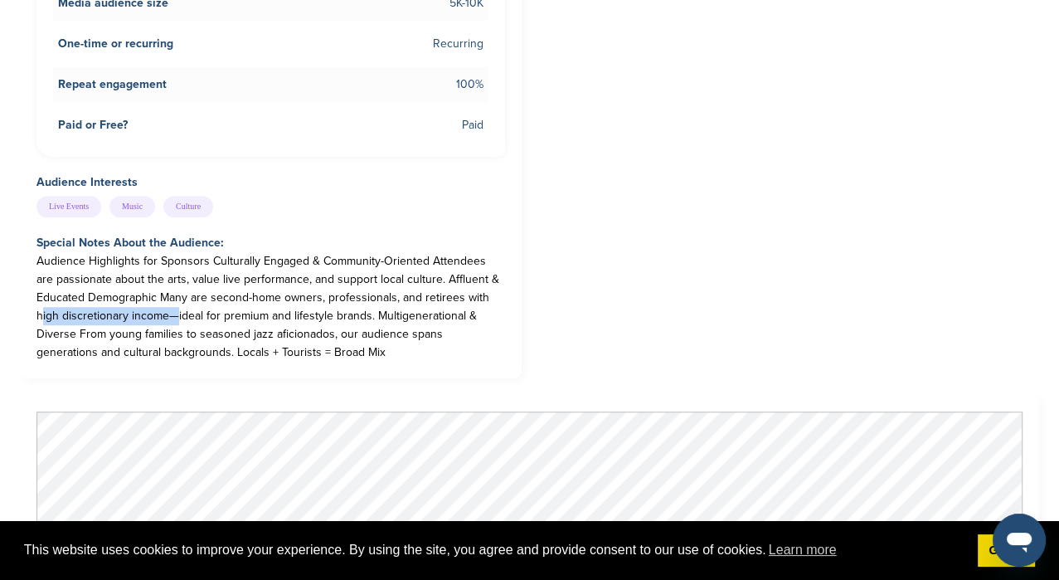
drag, startPoint x: 36, startPoint y: 312, endPoint x: 166, endPoint y: 312, distance: 129.4
click at [166, 312] on div "Audience Highlights for Sponsors Culturally Engaged & Community-Oriented Attend…" at bounding box center [270, 306] width 469 height 109
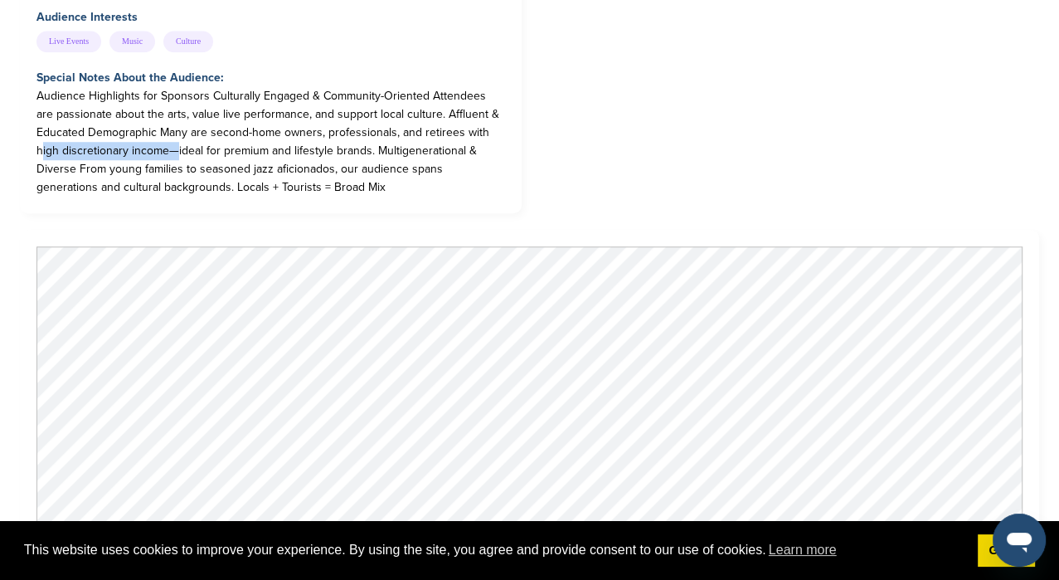
scroll to position [1078, 0]
drag, startPoint x: 938, startPoint y: 196, endPoint x: 755, endPoint y: 129, distance: 195.2
click at [909, 178] on div "Share this opportunity Share on LinkedIn Share on Facebook Share on X / Twitter…" at bounding box center [529, 294] width 1019 height 2438
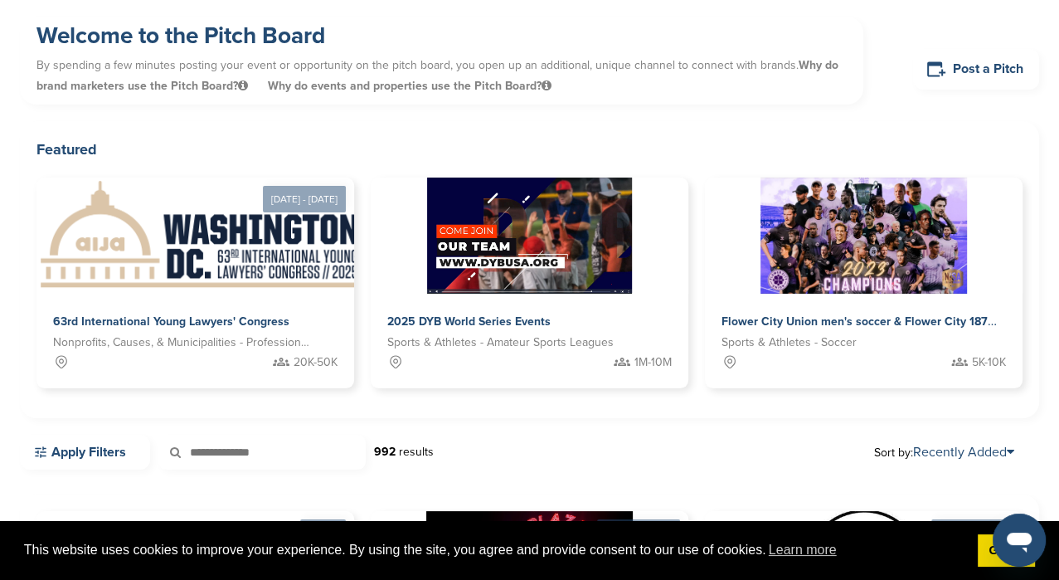
scroll to position [305, 0]
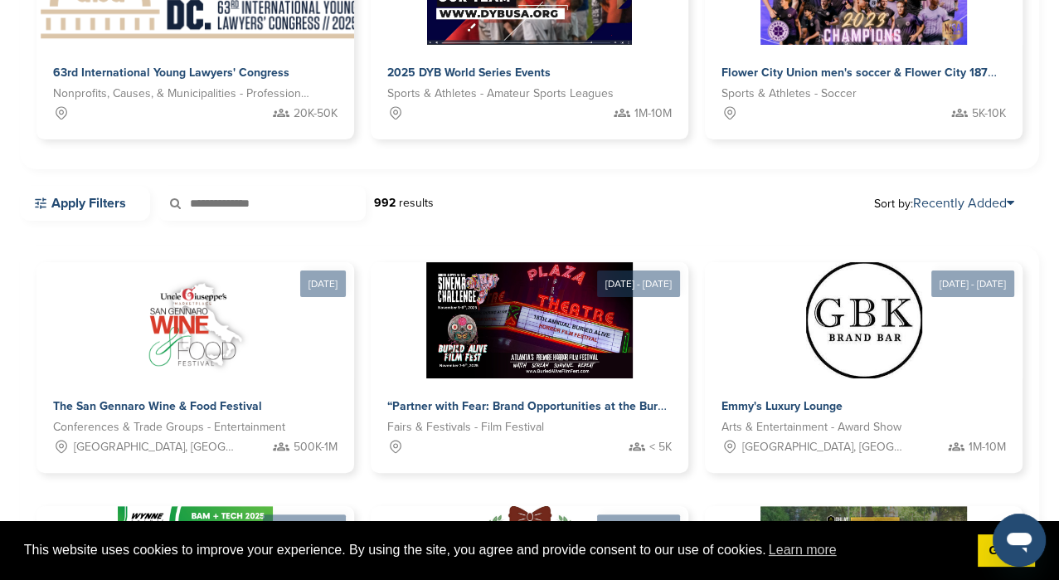
click at [90, 196] on link "Apply Filters" at bounding box center [85, 203] width 130 height 35
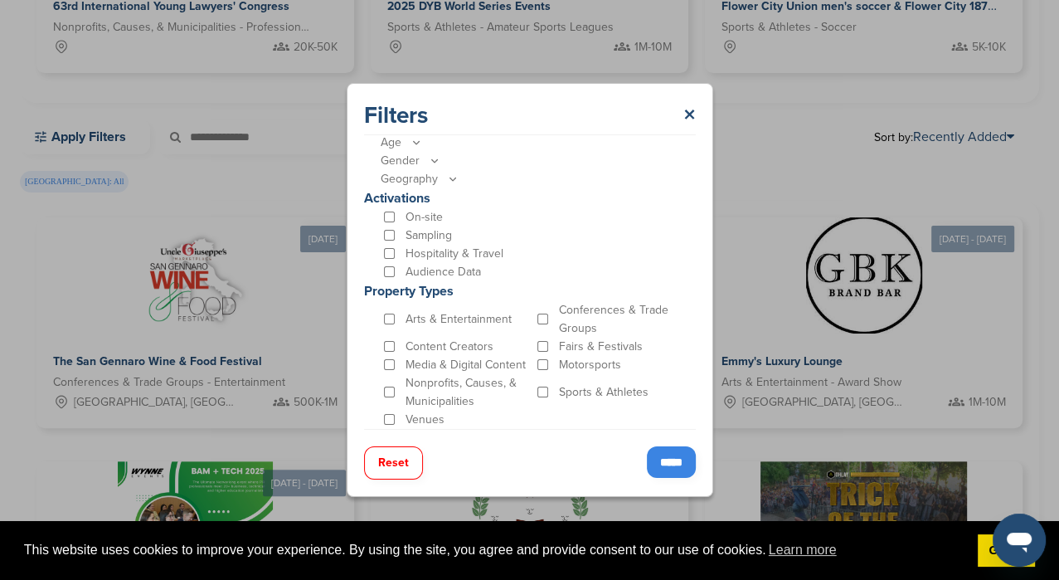
scroll to position [471, 0]
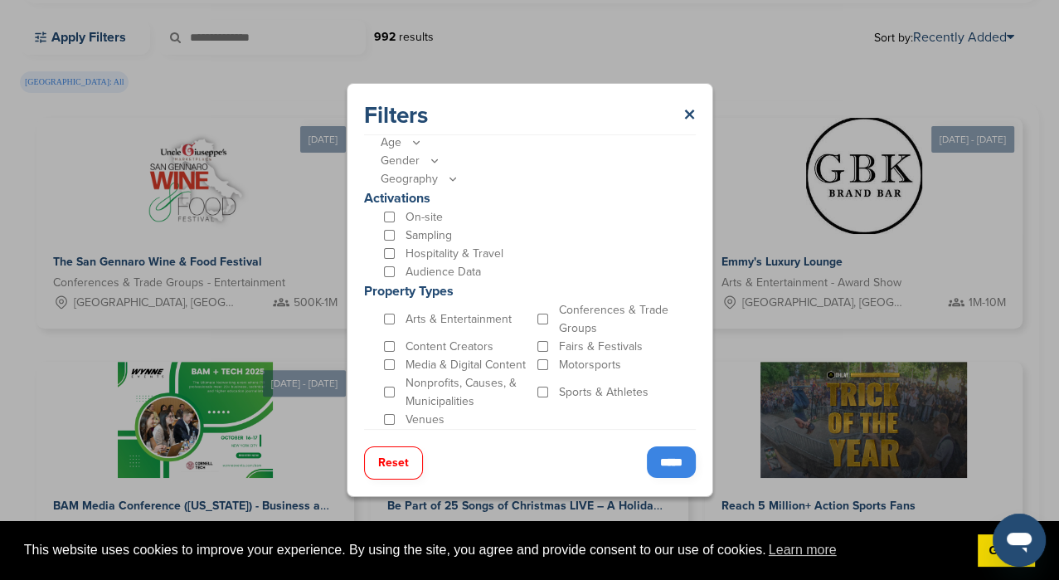
click at [663, 465] on input "*****" at bounding box center [671, 462] width 49 height 32
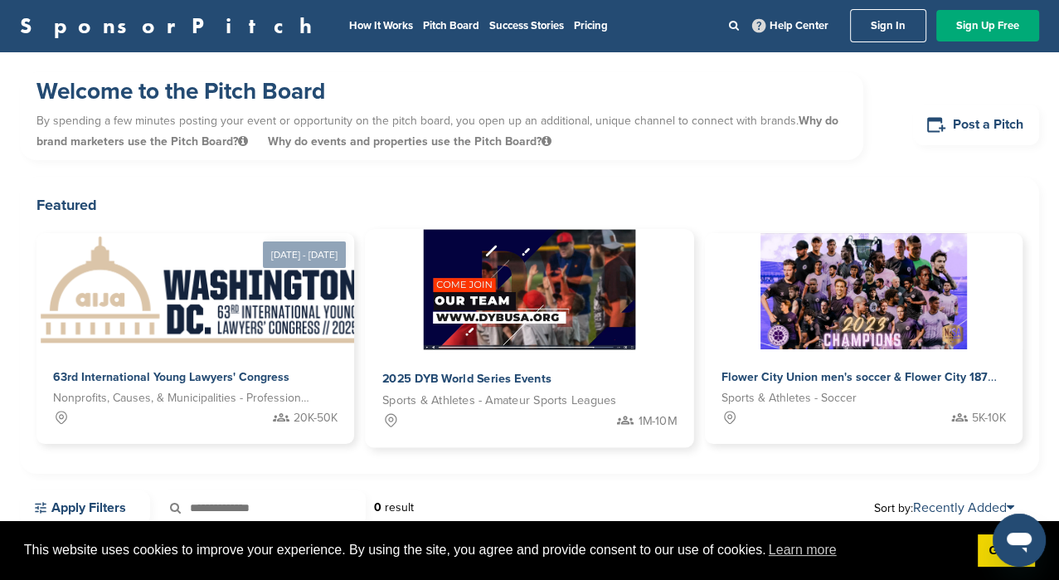
scroll to position [0, 0]
